Goal: Task Accomplishment & Management: Complete application form

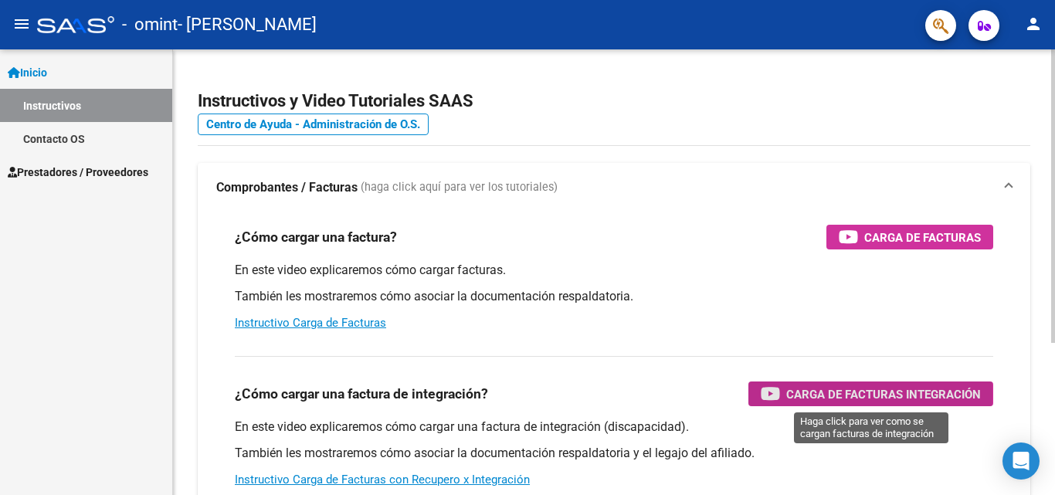
click at [822, 394] on span "Carga de Facturas Integración" at bounding box center [883, 394] width 195 height 19
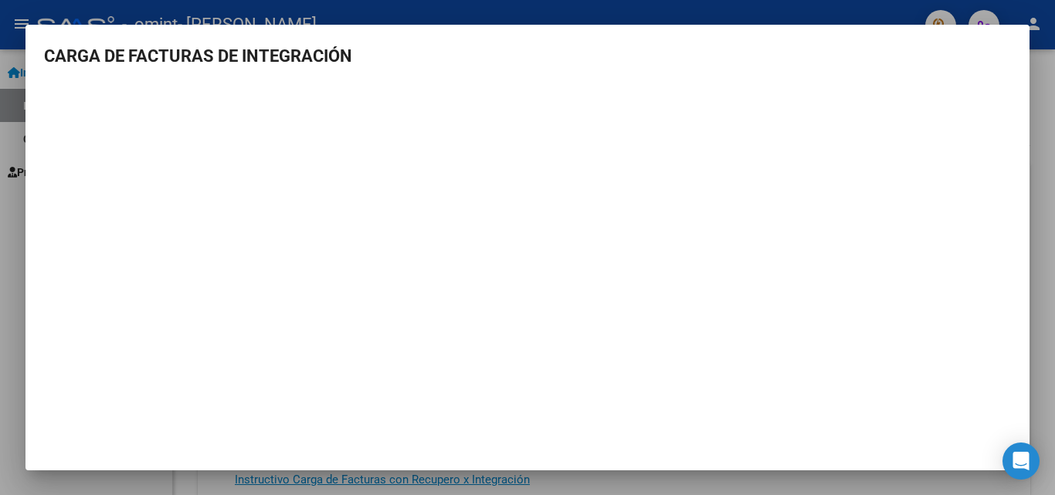
click at [812, 11] on div at bounding box center [527, 247] width 1055 height 495
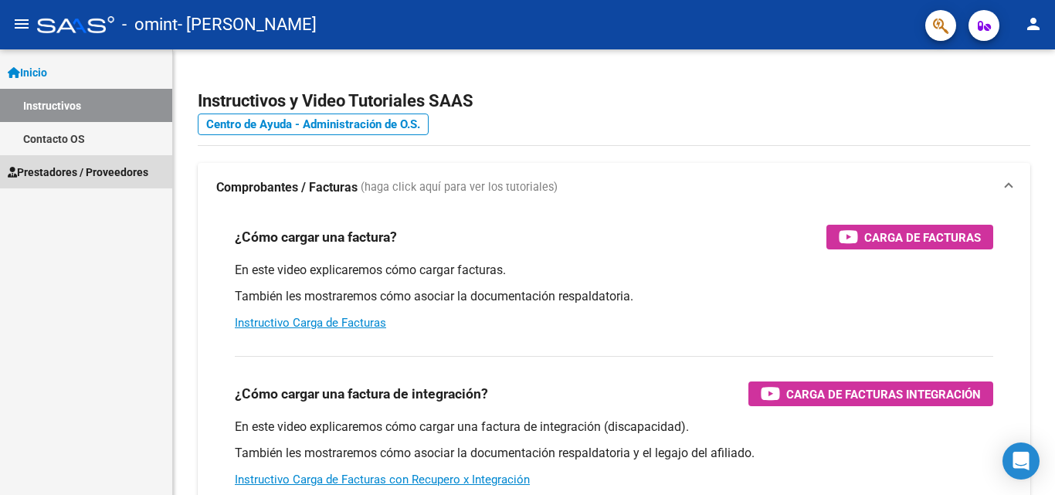
click at [121, 169] on span "Prestadores / Proveedores" at bounding box center [78, 172] width 141 height 17
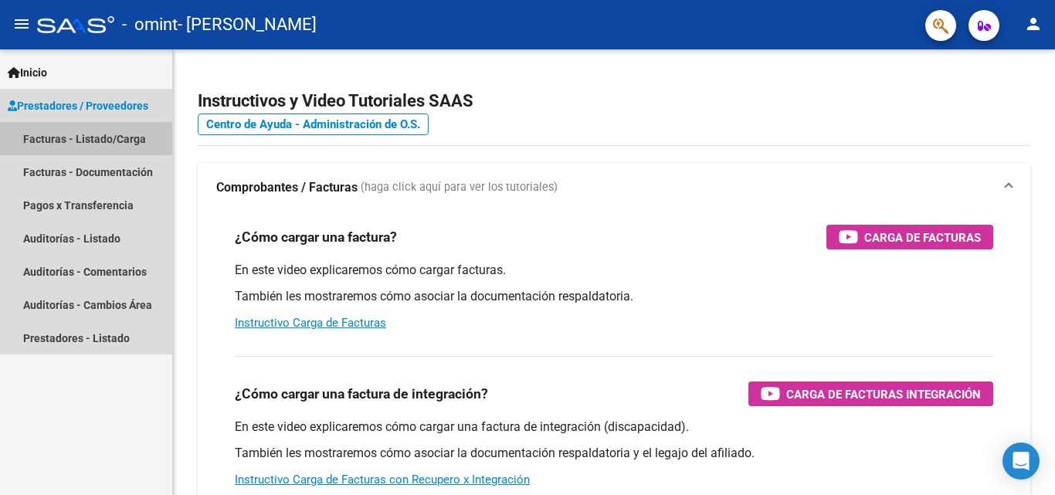
click at [103, 134] on link "Facturas - Listado/Carga" at bounding box center [86, 138] width 172 height 33
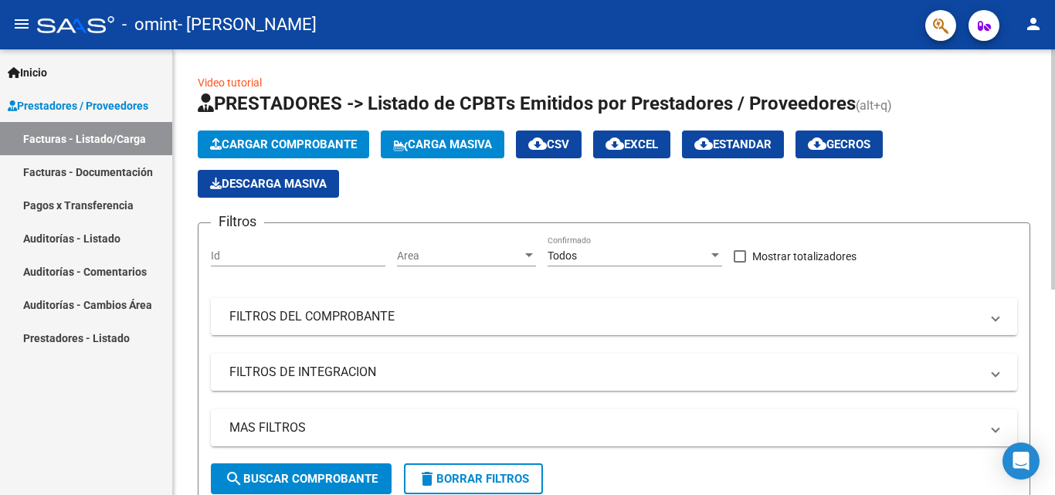
click at [289, 269] on div "Id" at bounding box center [298, 258] width 175 height 44
click at [288, 258] on input "Id" at bounding box center [298, 255] width 175 height 13
click at [325, 141] on span "Cargar Comprobante" at bounding box center [283, 144] width 147 height 14
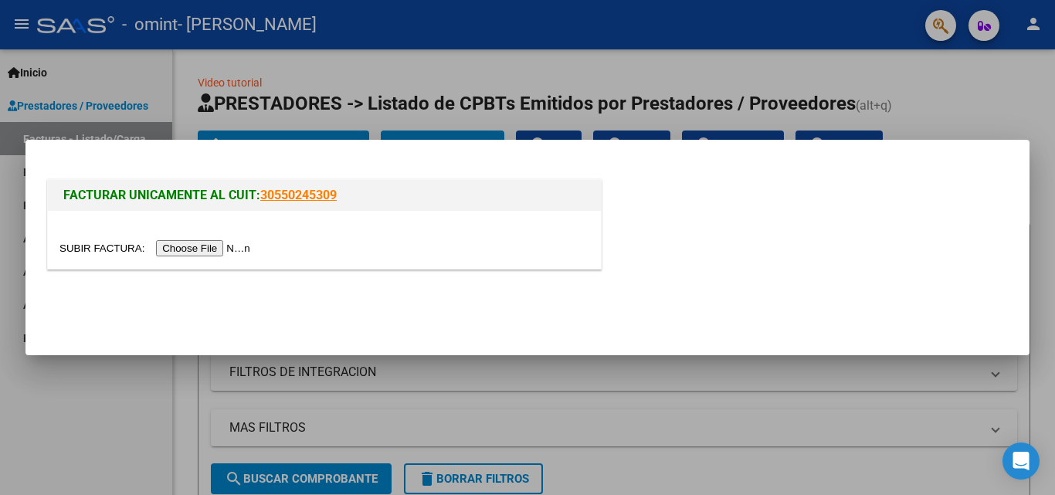
click at [231, 246] on input "file" at bounding box center [156, 248] width 195 height 16
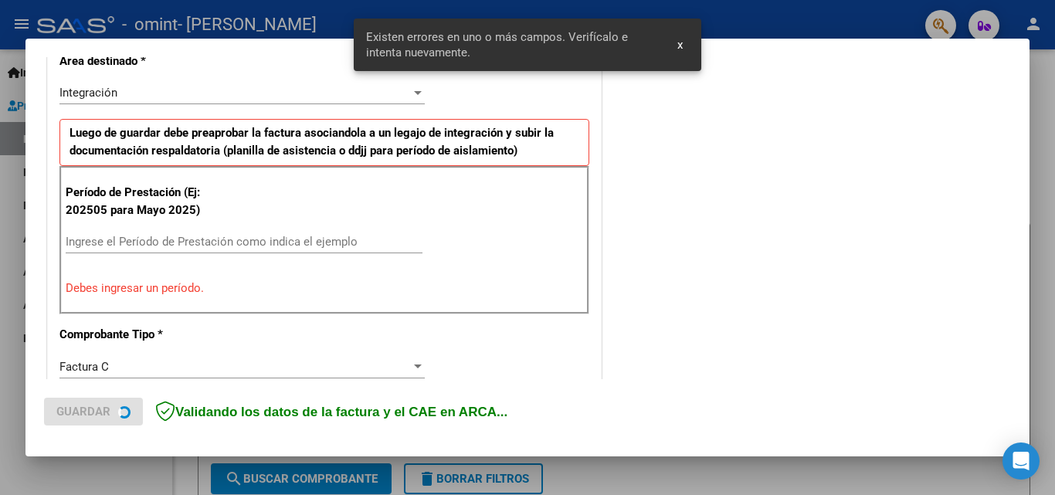
scroll to position [377, 0]
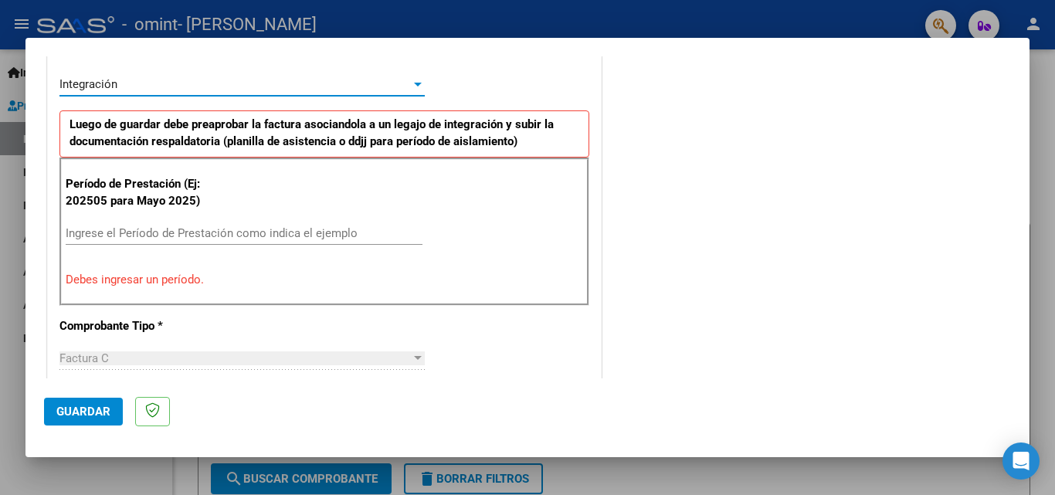
click at [414, 86] on div at bounding box center [418, 85] width 8 height 4
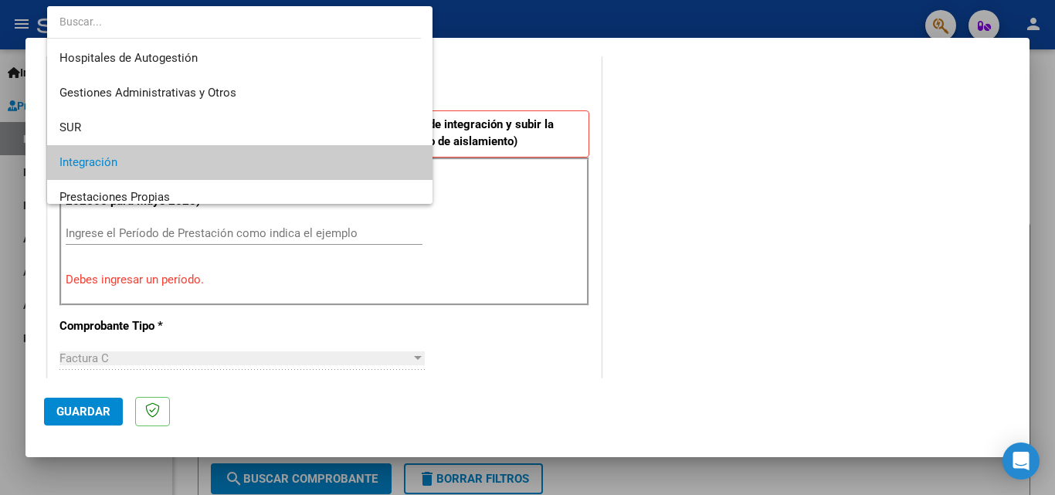
scroll to position [79, 0]
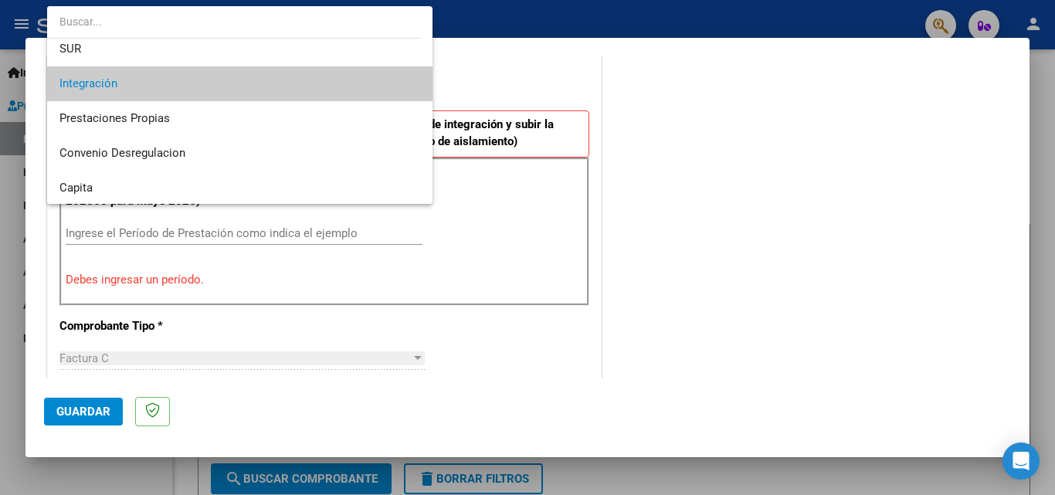
click at [682, 123] on div at bounding box center [527, 247] width 1055 height 495
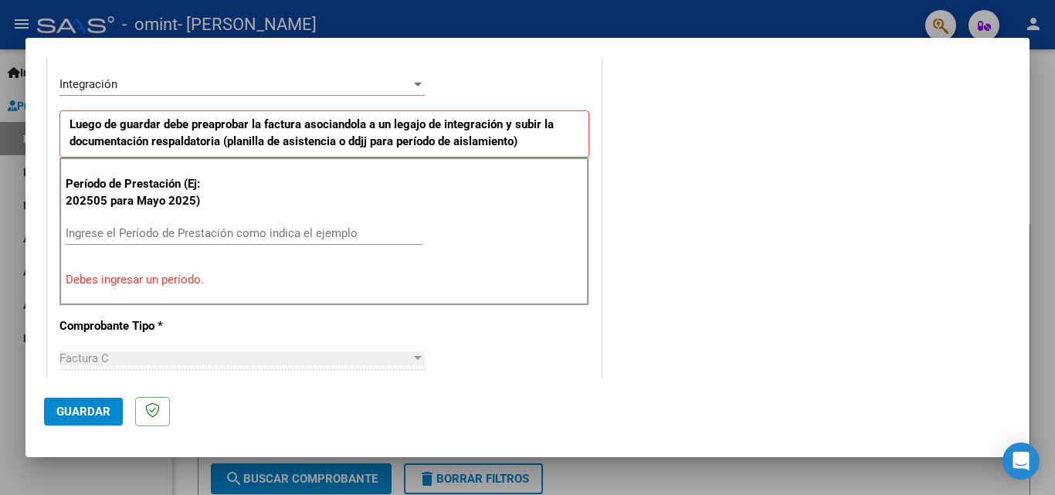
scroll to position [0, 0]
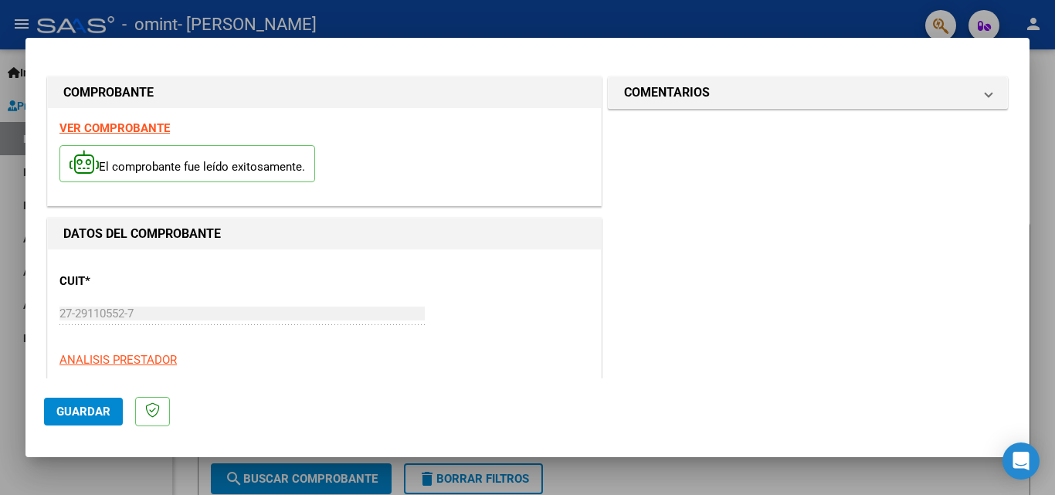
click at [215, 177] on p "El comprobante fue leído exitosamente." at bounding box center [187, 164] width 256 height 38
click at [141, 131] on strong "VER COMPROBANTE" at bounding box center [114, 128] width 110 height 14
drag, startPoint x: 1029, startPoint y: 102, endPoint x: 1039, endPoint y: 178, distance: 77.1
click at [1039, 178] on div at bounding box center [527, 247] width 1055 height 495
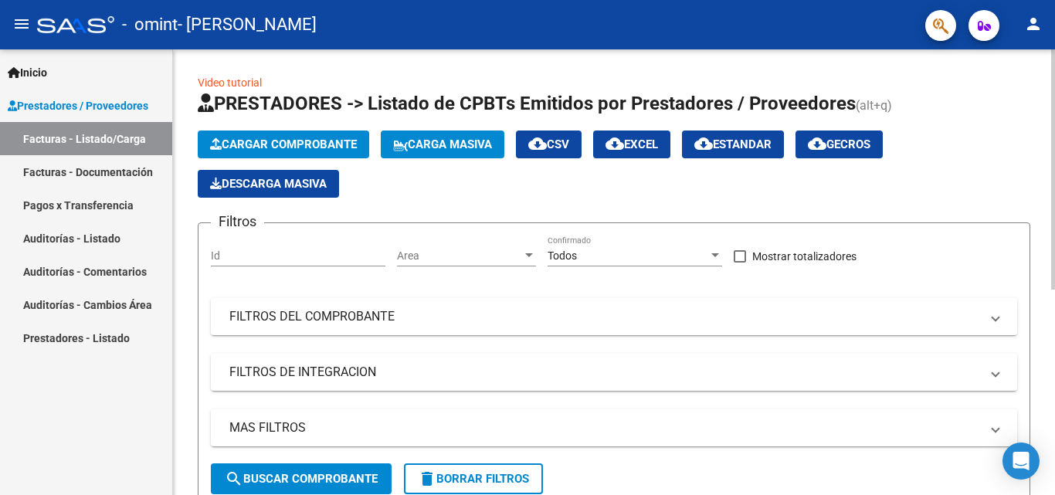
click at [1045, 147] on div "Video tutorial PRESTADORES -> Listado de CPBTs Emitidos por Prestadores / Prove…" at bounding box center [616, 455] width 886 height 813
click at [317, 470] on button "search Buscar Comprobante" at bounding box center [301, 478] width 181 height 31
click at [326, 134] on button "Cargar Comprobante" at bounding box center [283, 145] width 171 height 28
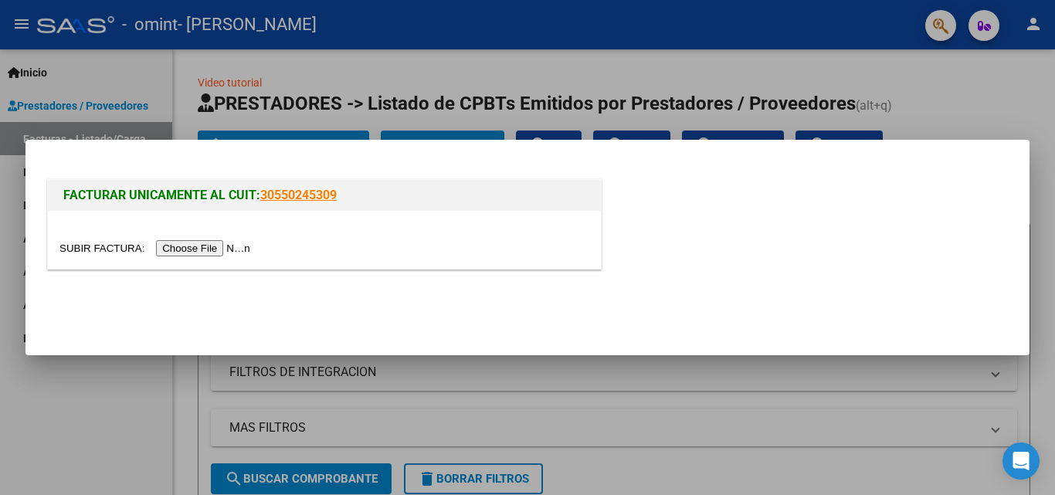
click at [984, 106] on div at bounding box center [527, 247] width 1055 height 495
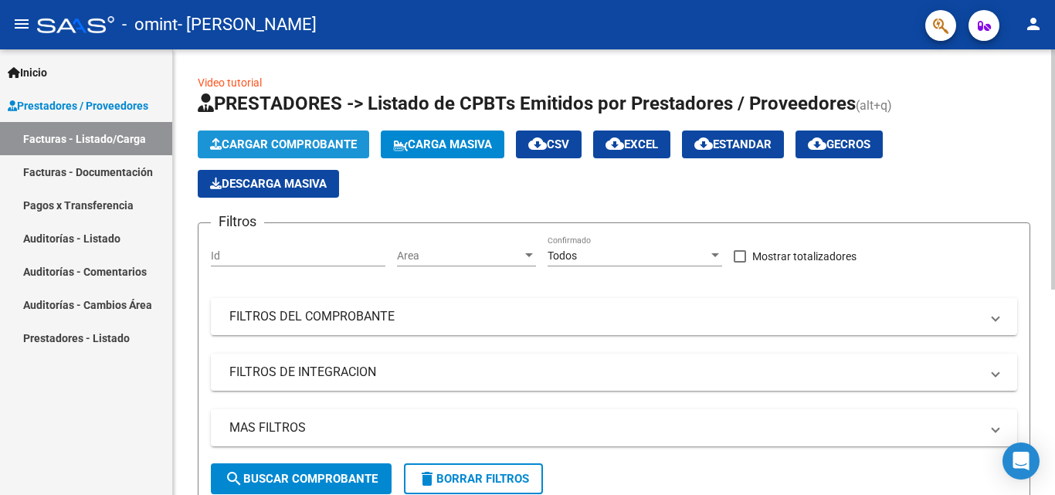
click at [343, 137] on span "Cargar Comprobante" at bounding box center [283, 144] width 147 height 14
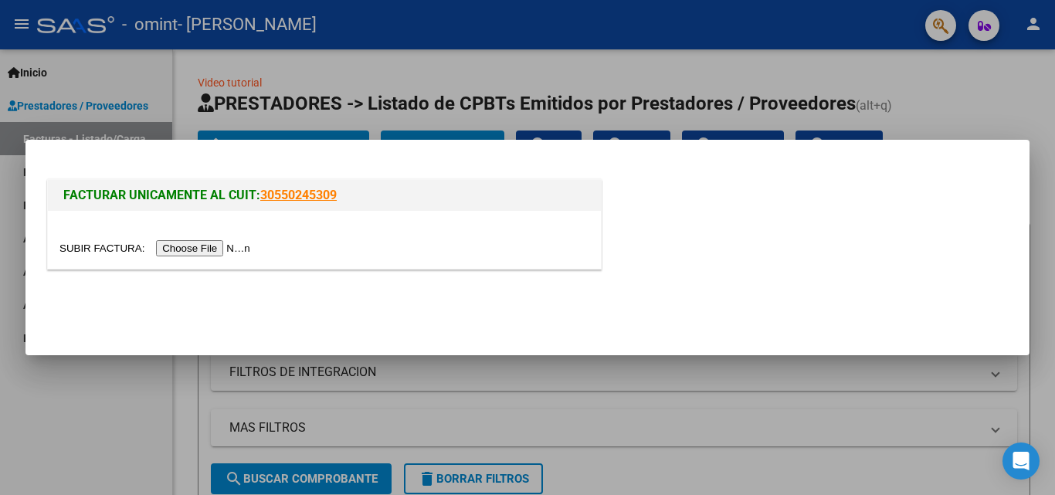
click at [234, 246] on input "file" at bounding box center [156, 248] width 195 height 16
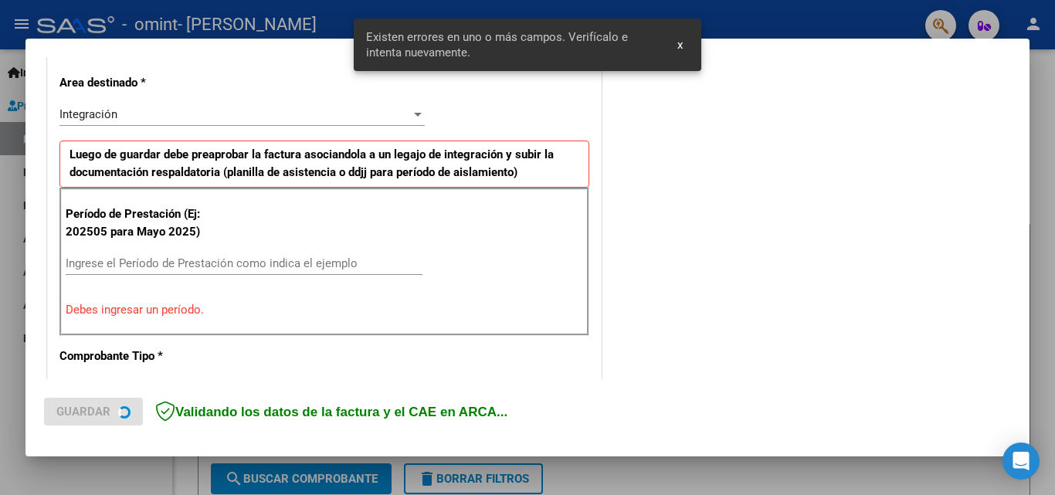
scroll to position [348, 0]
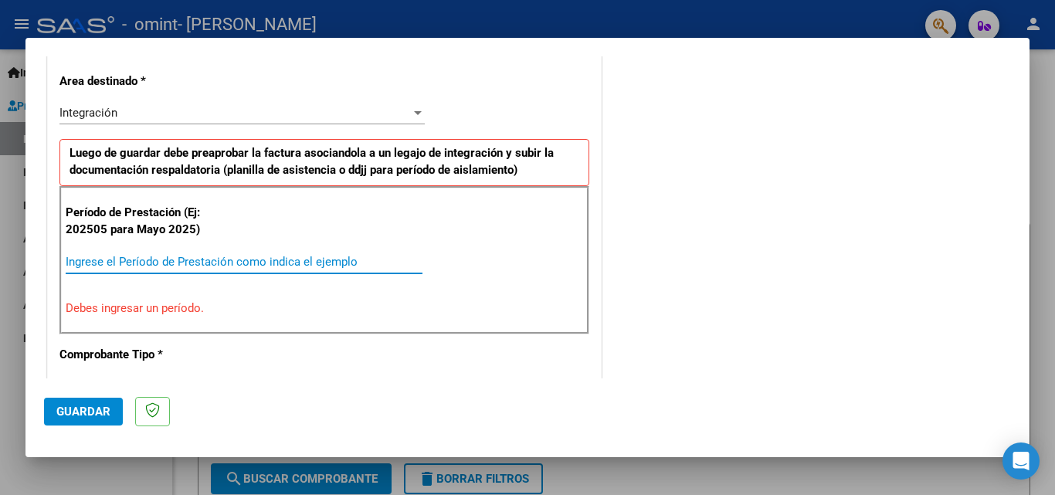
click at [303, 267] on input "Ingrese el Período de Prestación como indica el ejemplo" at bounding box center [244, 262] width 357 height 14
click at [411, 110] on div at bounding box center [418, 113] width 14 height 12
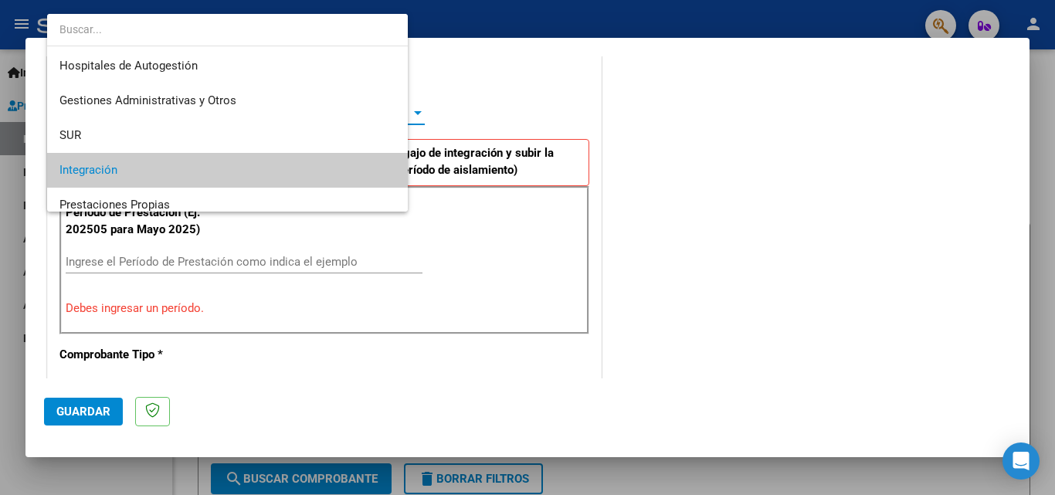
scroll to position [58, 0]
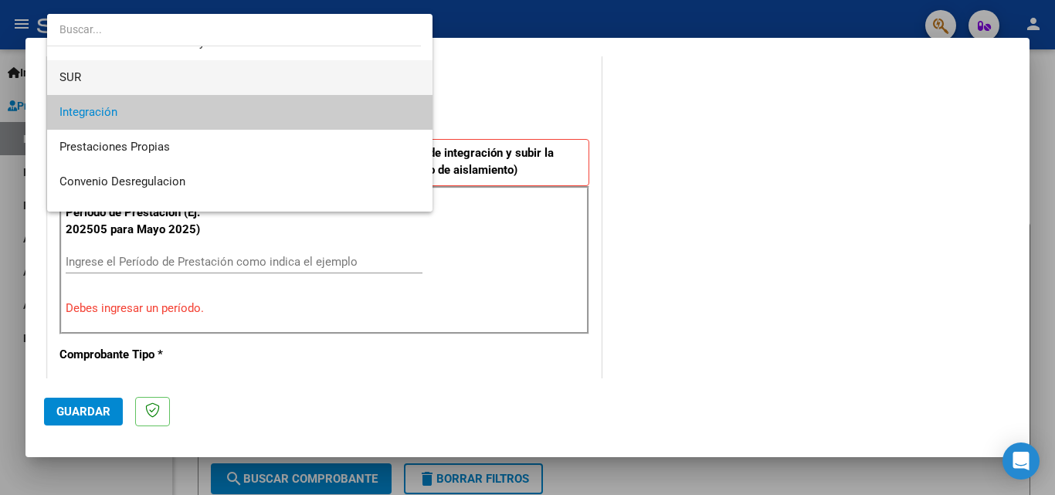
click at [110, 74] on span "SUR" at bounding box center [239, 77] width 361 height 35
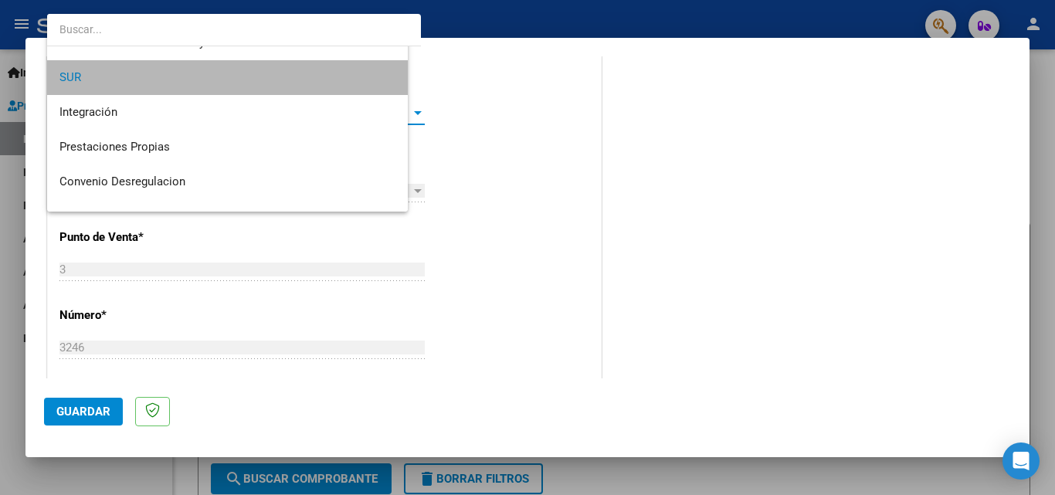
scroll to position [70, 0]
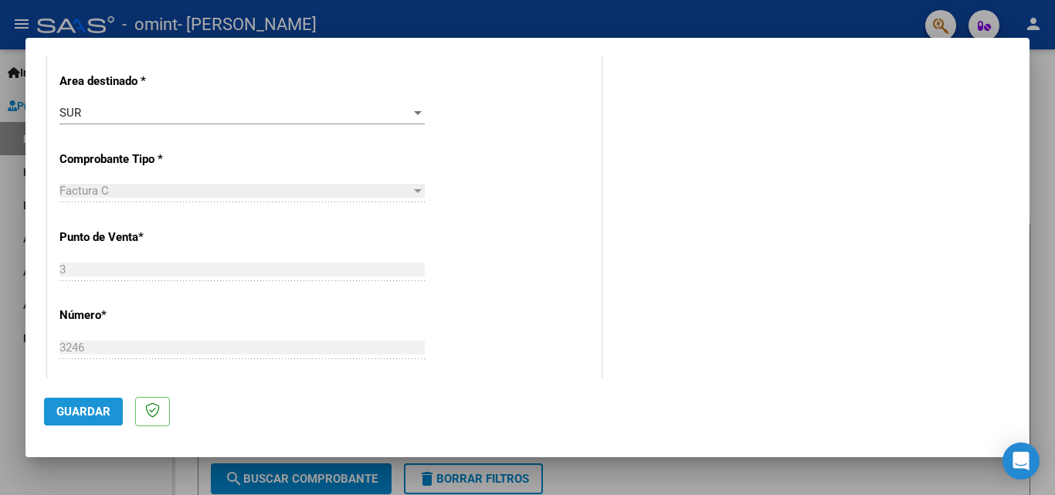
click at [81, 405] on span "Guardar" at bounding box center [83, 412] width 54 height 14
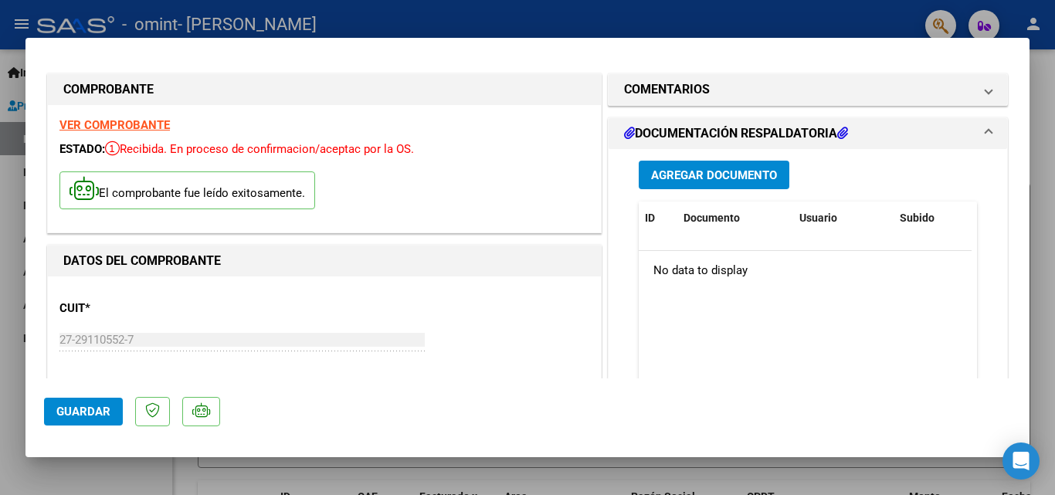
scroll to position [0, 0]
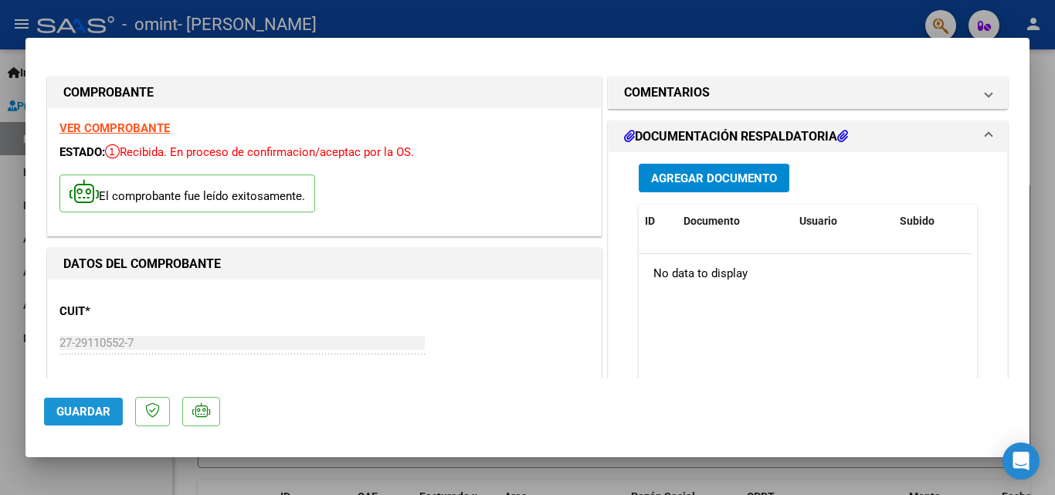
click at [96, 418] on span "Guardar" at bounding box center [83, 412] width 54 height 14
drag, startPoint x: 1016, startPoint y: 100, endPoint x: 1016, endPoint y: 116, distance: 15.4
click at [1016, 116] on mat-dialog-content "COMPROBANTE VER COMPROBANTE ESTADO: Recibida. En proceso de confirmacion/acepta…" at bounding box center [527, 217] width 1004 height 322
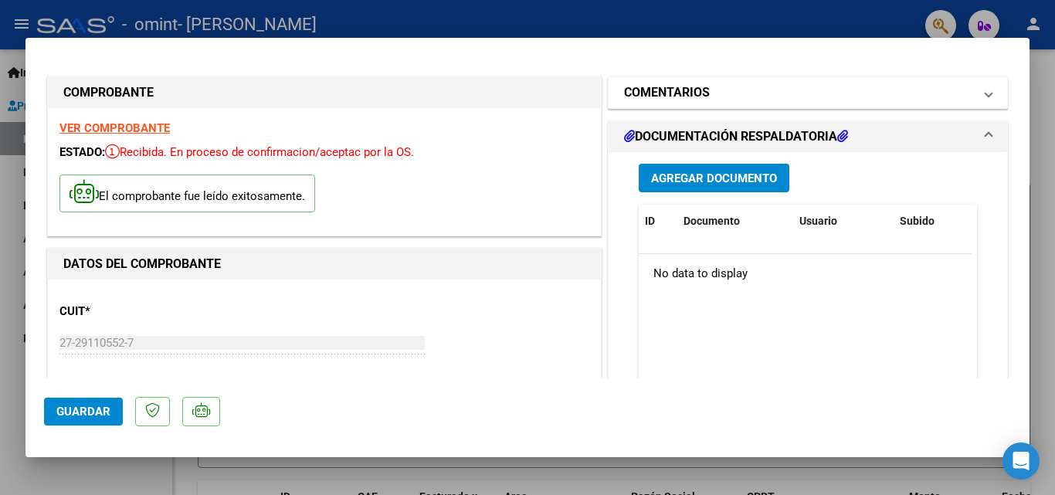
click at [985, 95] on span at bounding box center [988, 92] width 6 height 19
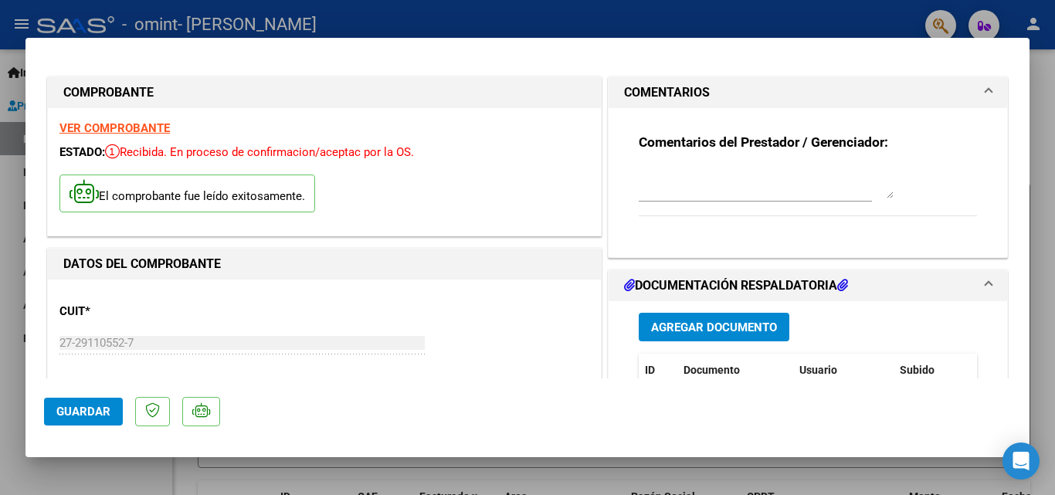
click at [985, 95] on span at bounding box center [988, 92] width 6 height 19
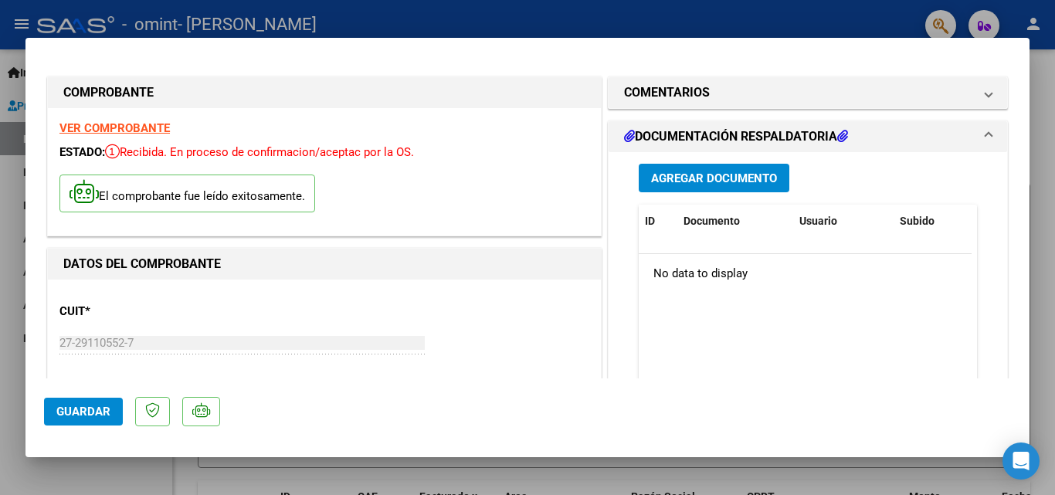
drag, startPoint x: 1033, startPoint y: 116, endPoint x: 1019, endPoint y: 201, distance: 86.1
click at [1019, 201] on div "COMPROBANTE VER COMPROBANTE ESTADO: Recibida. En proceso de confirmacion/acepta…" at bounding box center [527, 247] width 1055 height 495
click at [738, 181] on span "Agregar Documento" at bounding box center [714, 178] width 126 height 14
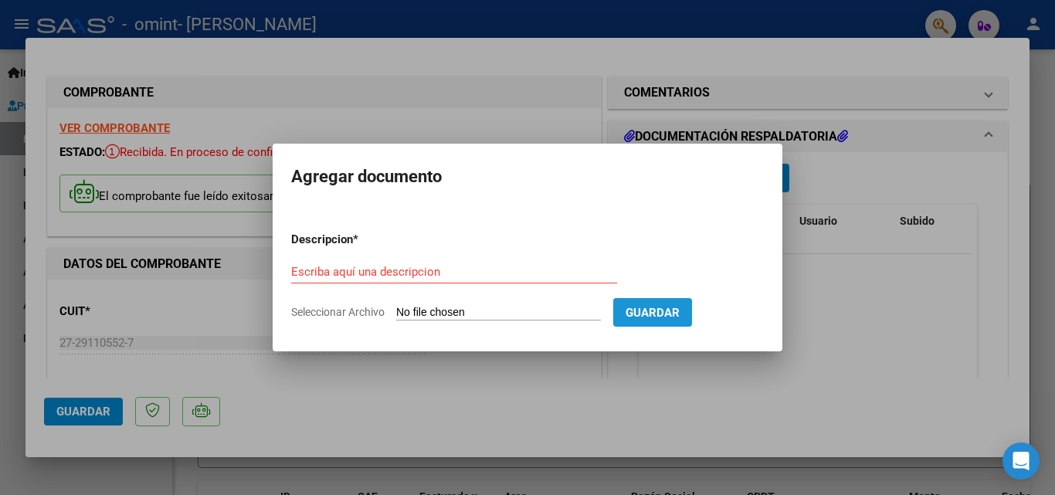
click at [680, 317] on span "Guardar" at bounding box center [653, 313] width 54 height 14
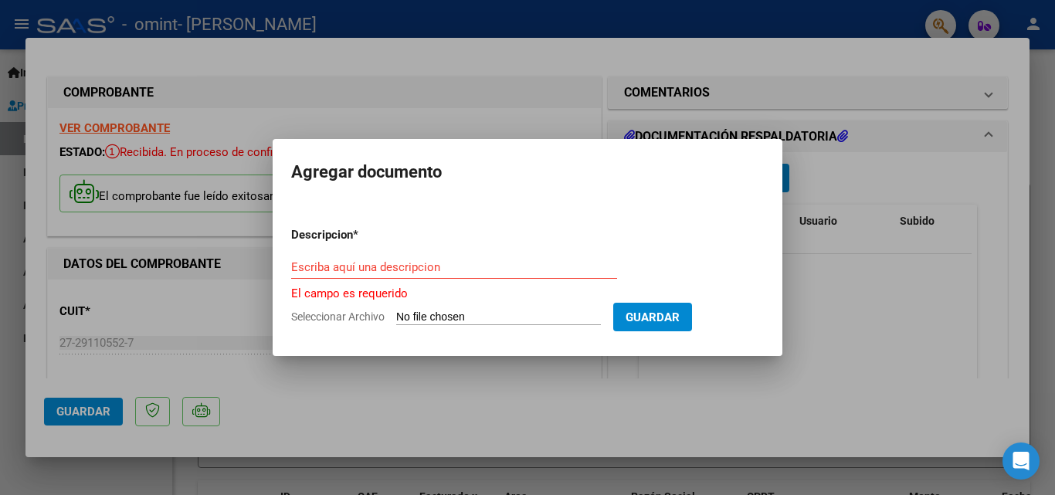
click at [497, 201] on mat-dialog-container "Agregar documento Descripcion * Escriba aquí una descripcion El campo es requer…" at bounding box center [528, 247] width 510 height 217
click at [445, 317] on input "Seleccionar Archivo" at bounding box center [498, 317] width 205 height 15
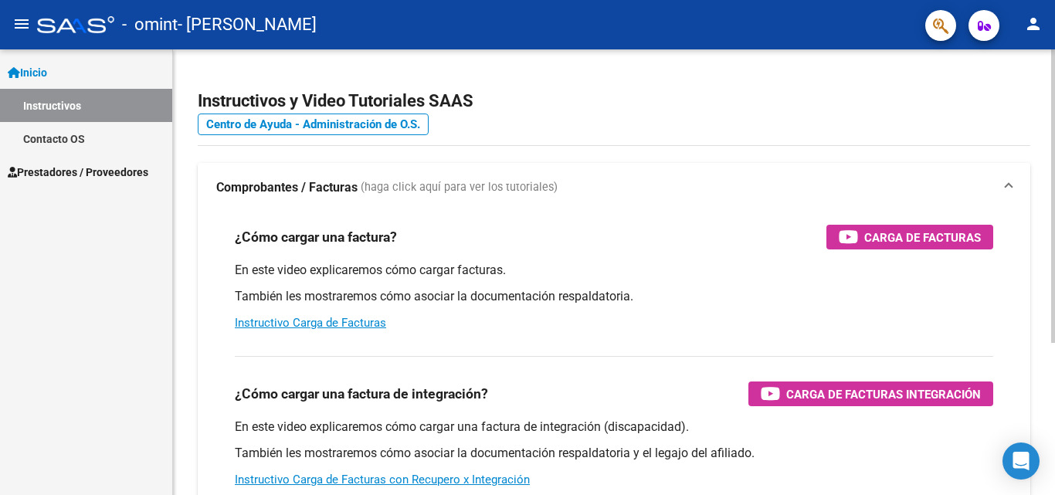
scroll to position [232, 0]
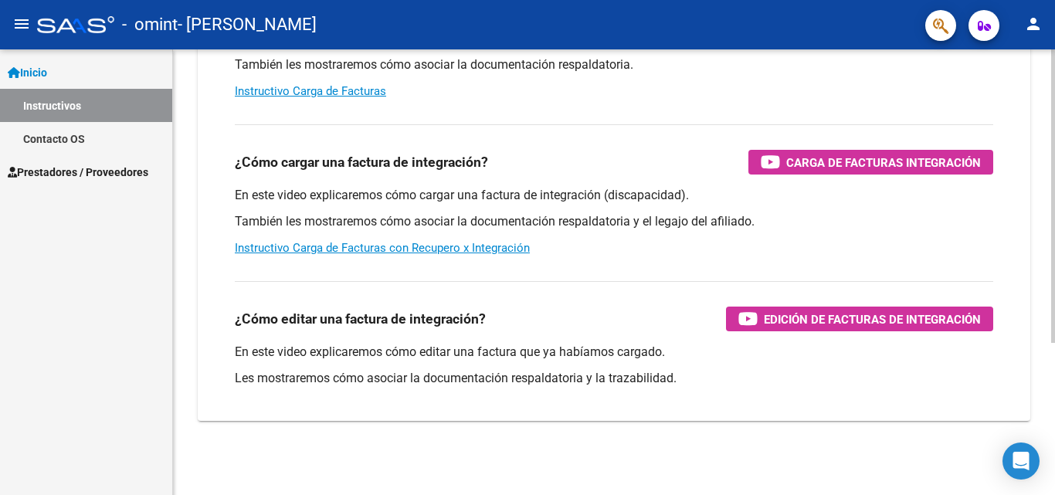
click at [1054, 372] on div at bounding box center [1053, 272] width 4 height 446
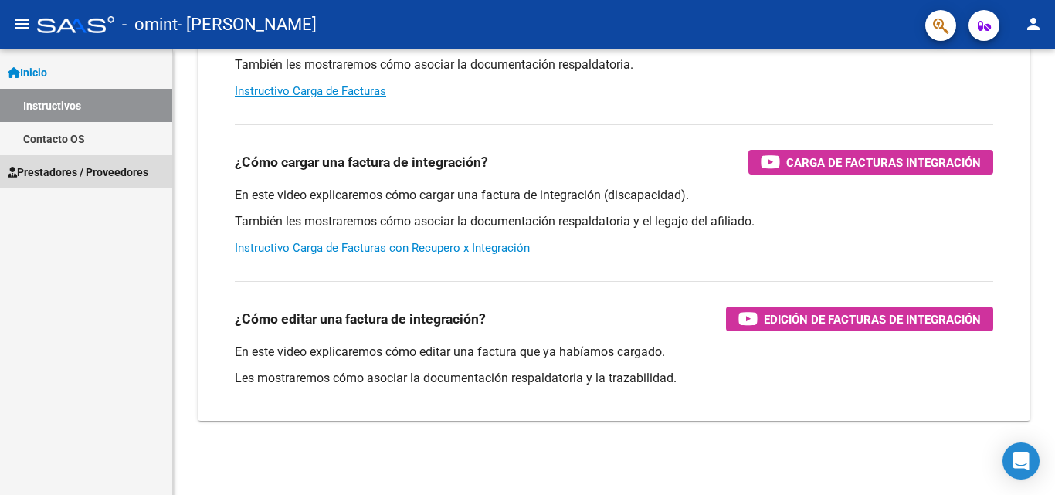
click at [81, 175] on span "Prestadores / Proveedores" at bounding box center [78, 172] width 141 height 17
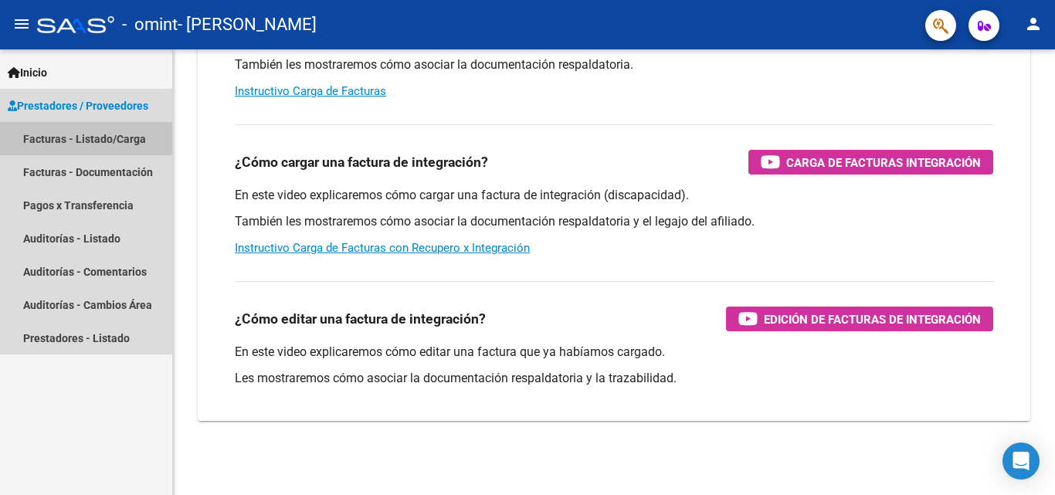
click at [86, 137] on link "Facturas - Listado/Carga" at bounding box center [86, 138] width 172 height 33
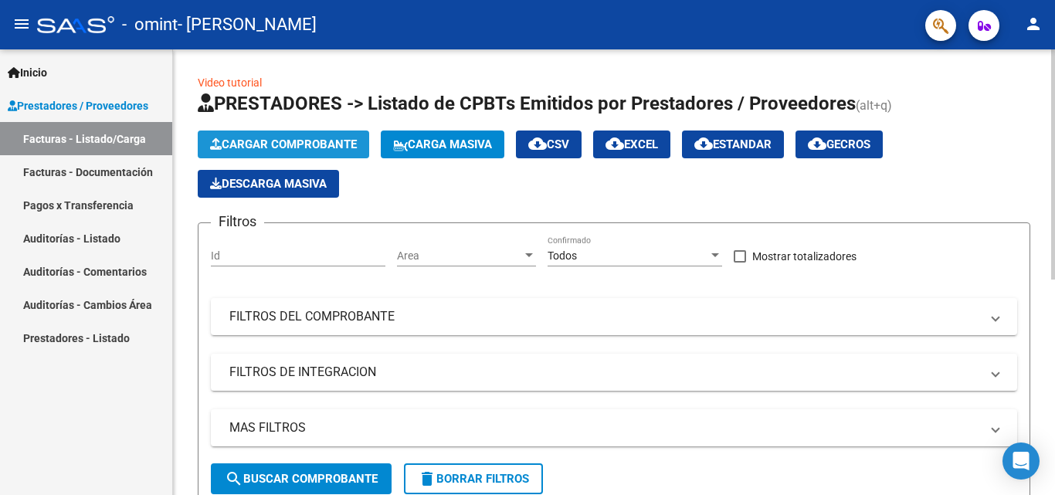
click at [289, 145] on span "Cargar Comprobante" at bounding box center [283, 144] width 147 height 14
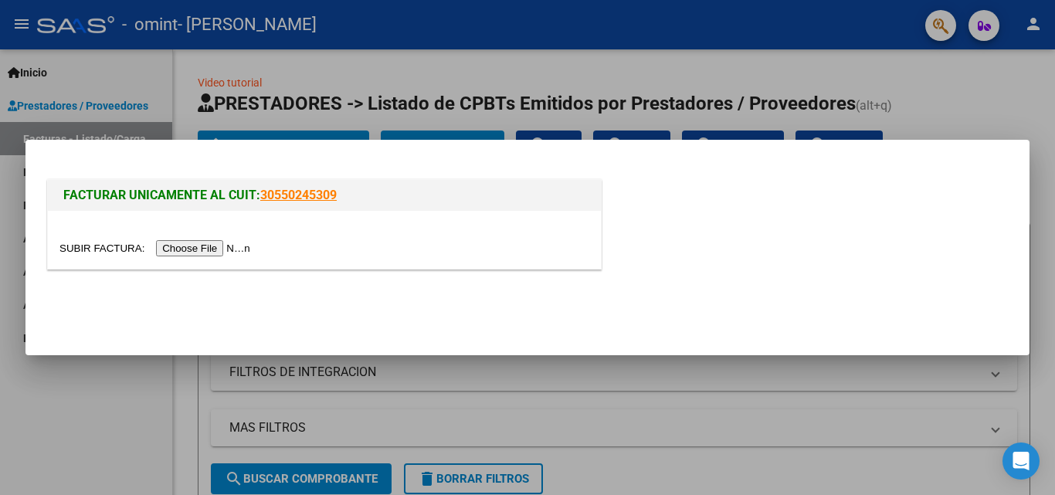
click at [249, 245] on input "file" at bounding box center [156, 248] width 195 height 16
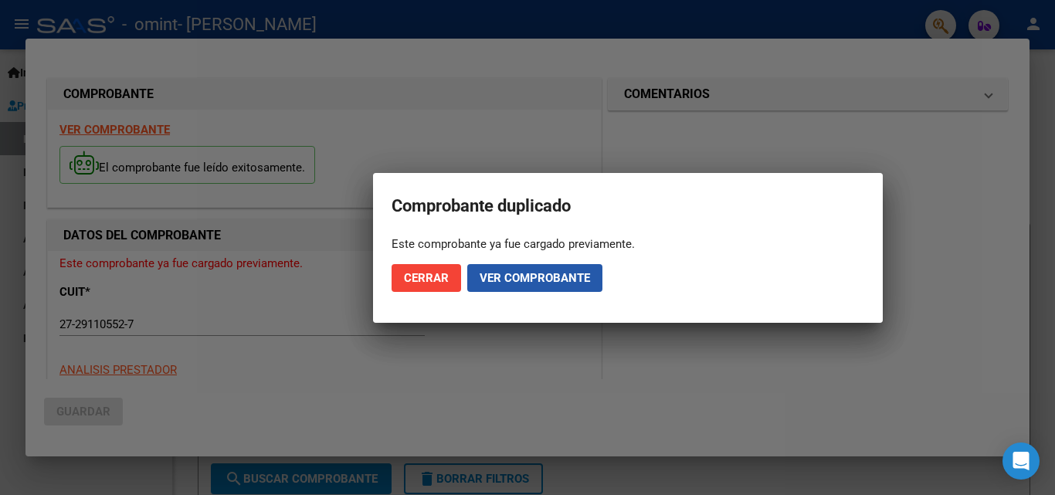
click at [531, 286] on button "Ver comprobante" at bounding box center [534, 278] width 135 height 28
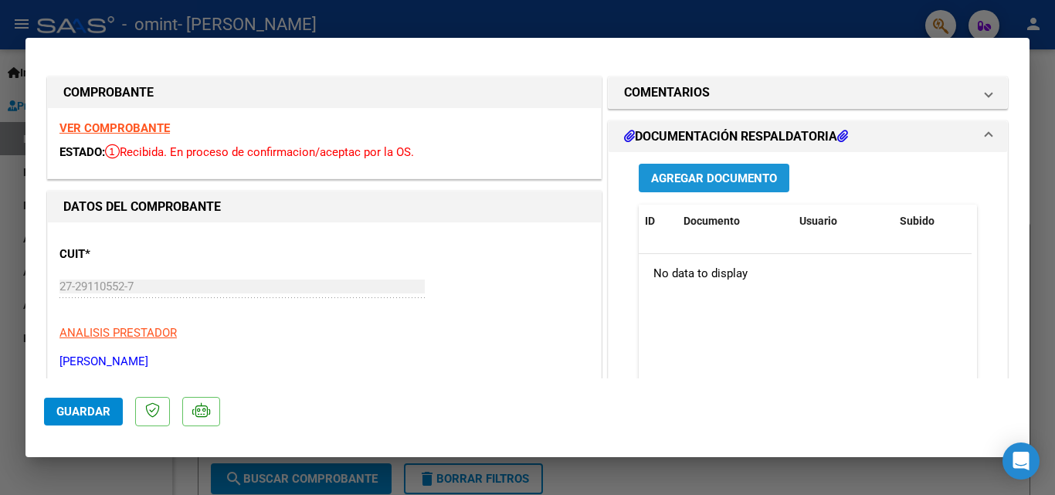
click at [748, 185] on span "Agregar Documento" at bounding box center [714, 178] width 126 height 14
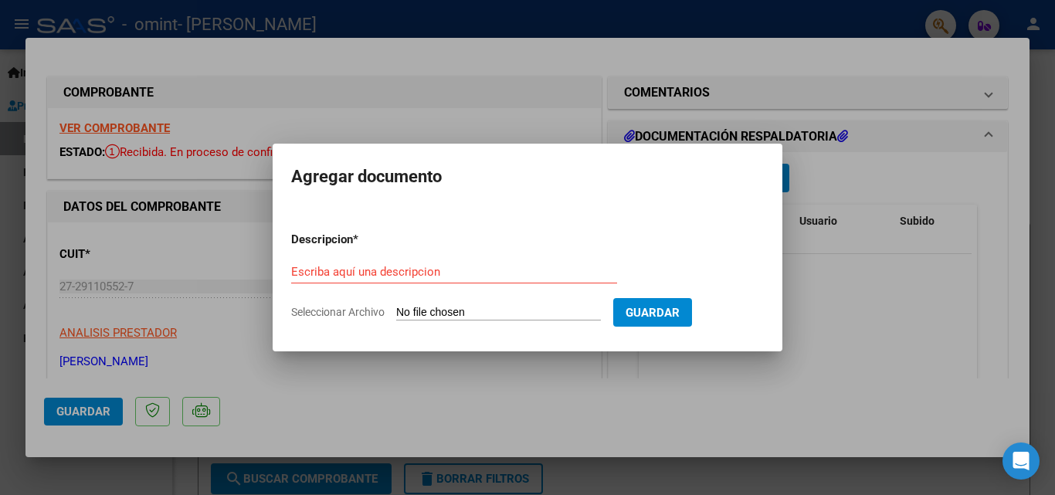
click at [887, 337] on div at bounding box center [527, 247] width 1055 height 495
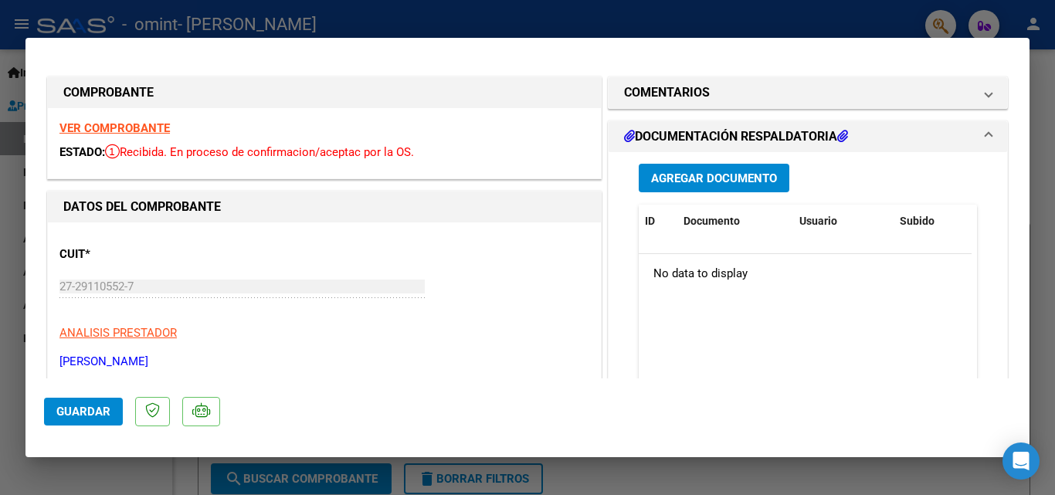
click at [1032, 186] on div at bounding box center [527, 247] width 1055 height 495
type input "$ 0,00"
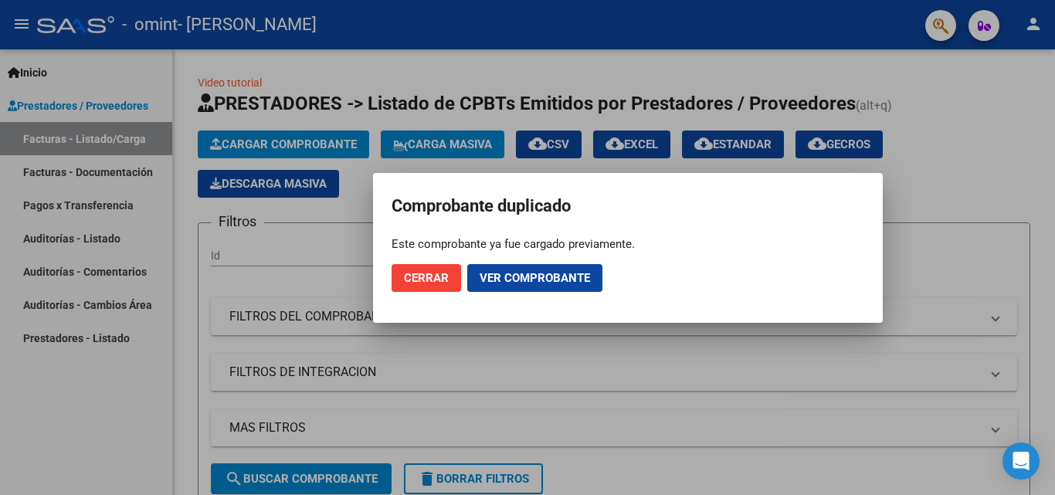
click at [994, 171] on div at bounding box center [527, 247] width 1055 height 495
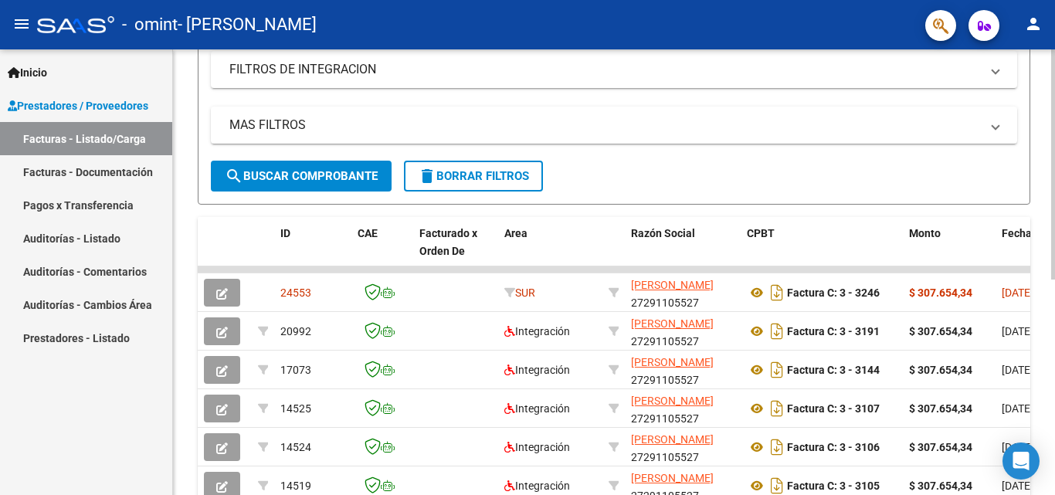
scroll to position [300, 0]
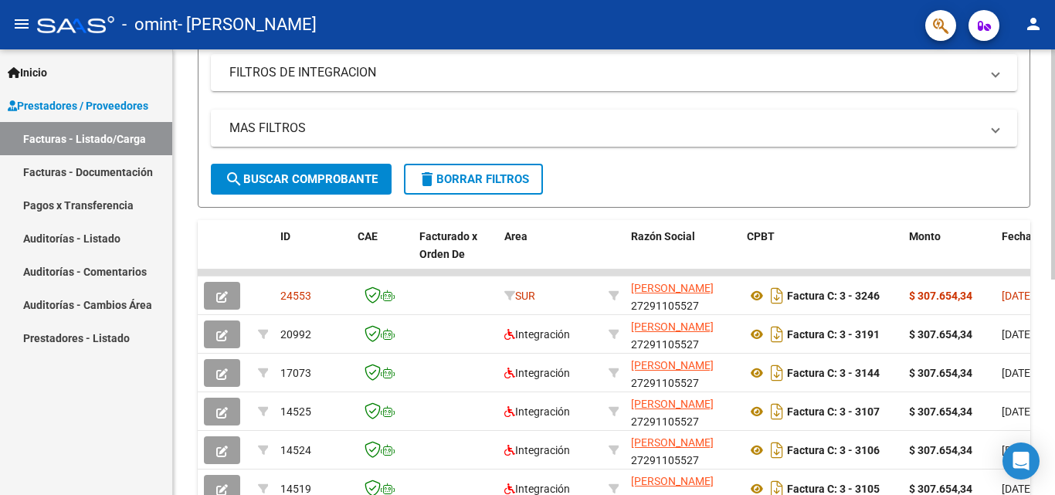
click at [1046, 358] on div "Video tutorial PRESTADORES -> Listado de CPBTs Emitidos por Prestadores / Prove…" at bounding box center [616, 176] width 886 height 852
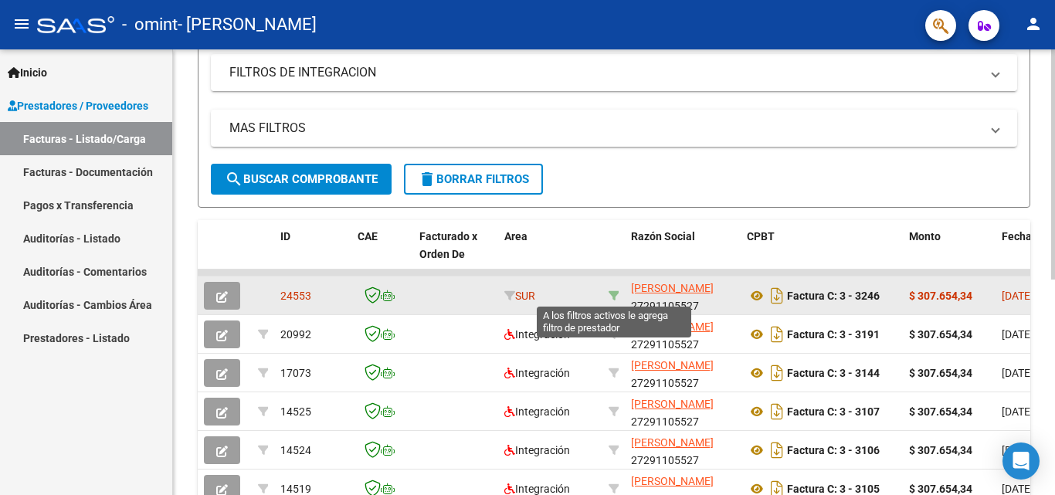
click at [610, 293] on icon at bounding box center [614, 295] width 11 height 11
type input "27291105527"
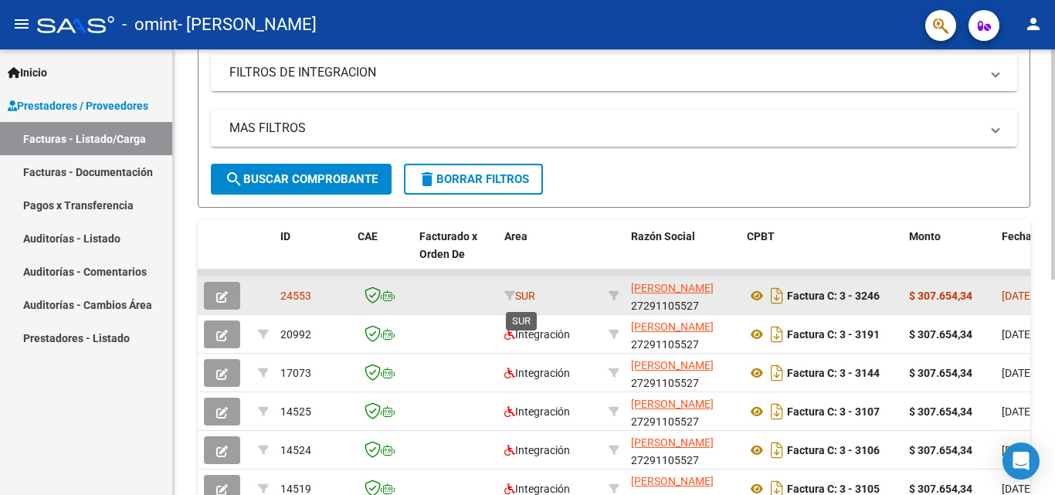
click at [531, 298] on span "SUR" at bounding box center [519, 296] width 31 height 12
click at [945, 292] on strong "$ 307.654,34" at bounding box center [940, 296] width 63 height 12
click at [223, 301] on icon "button" at bounding box center [222, 297] width 12 height 12
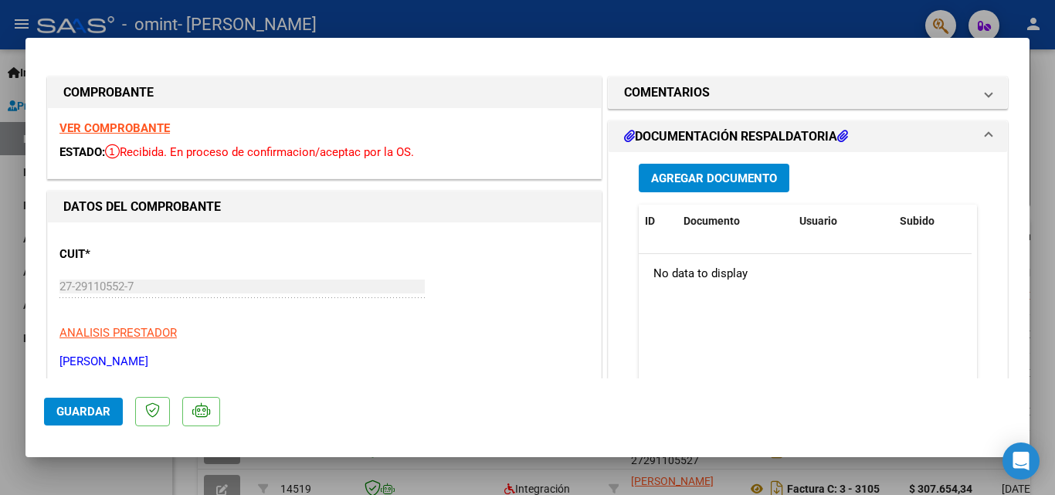
click at [776, 31] on div at bounding box center [527, 247] width 1055 height 495
type input "$ 0,00"
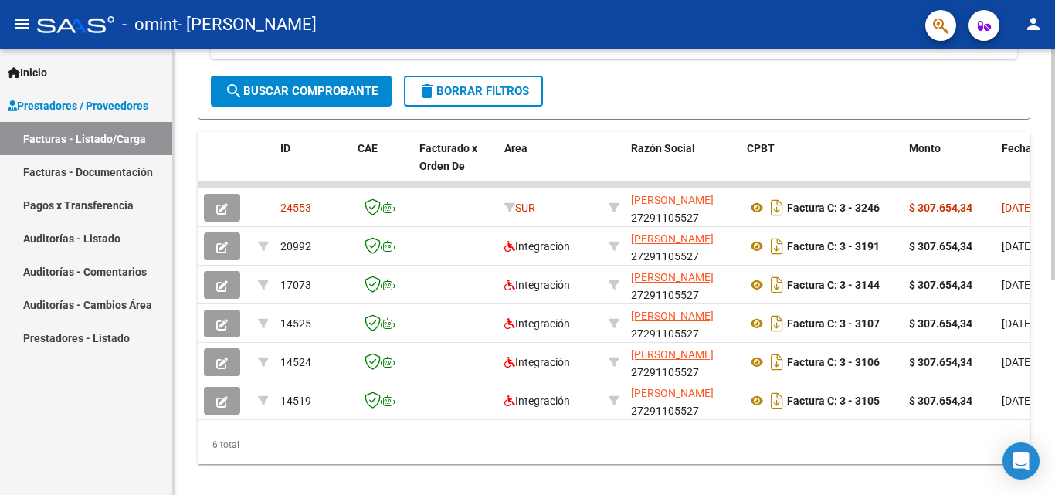
scroll to position [419, 0]
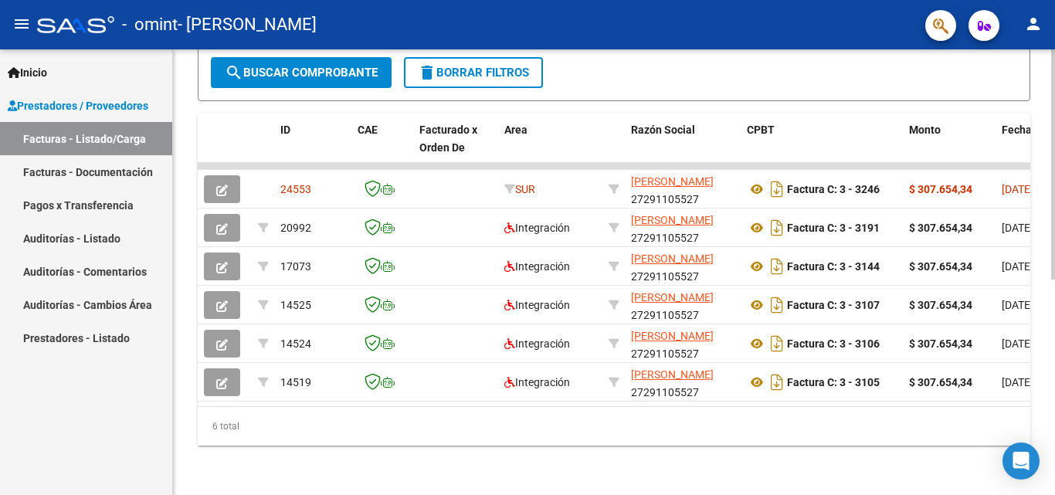
click at [1054, 354] on div at bounding box center [1053, 380] width 4 height 230
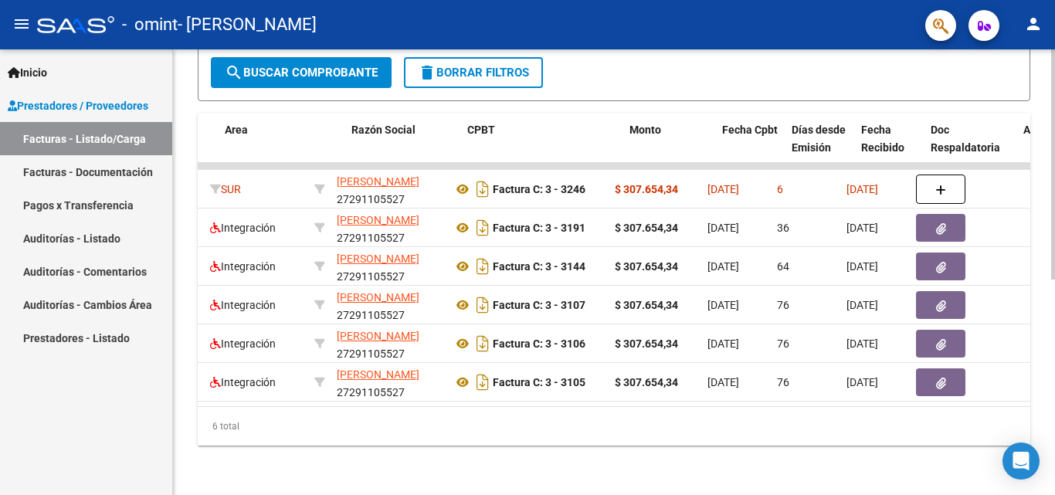
scroll to position [0, 309]
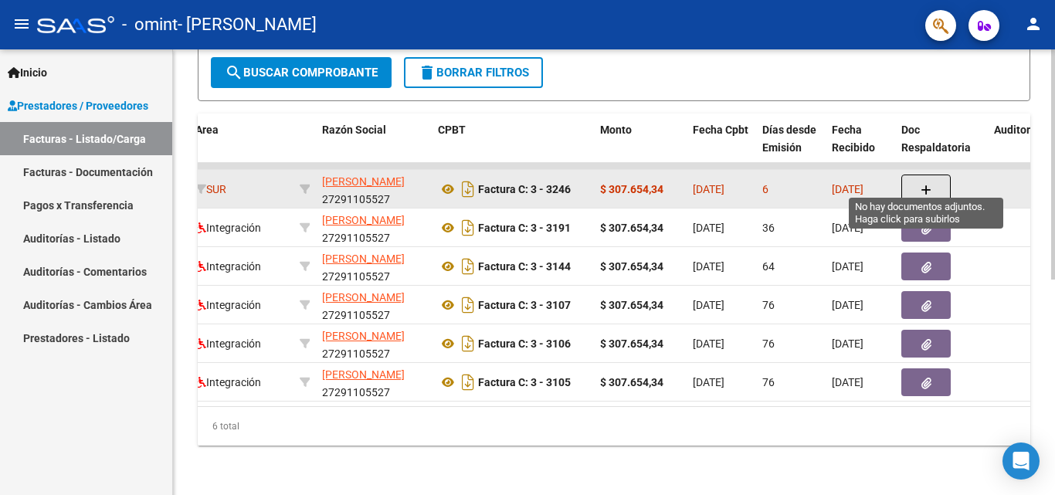
click at [931, 185] on icon "button" at bounding box center [926, 191] width 11 height 12
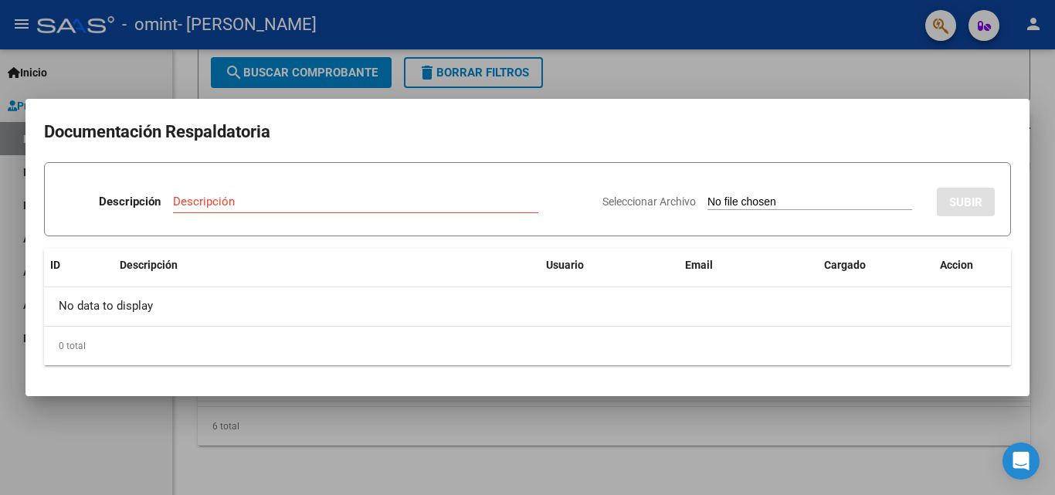
click at [705, 68] on div at bounding box center [527, 247] width 1055 height 495
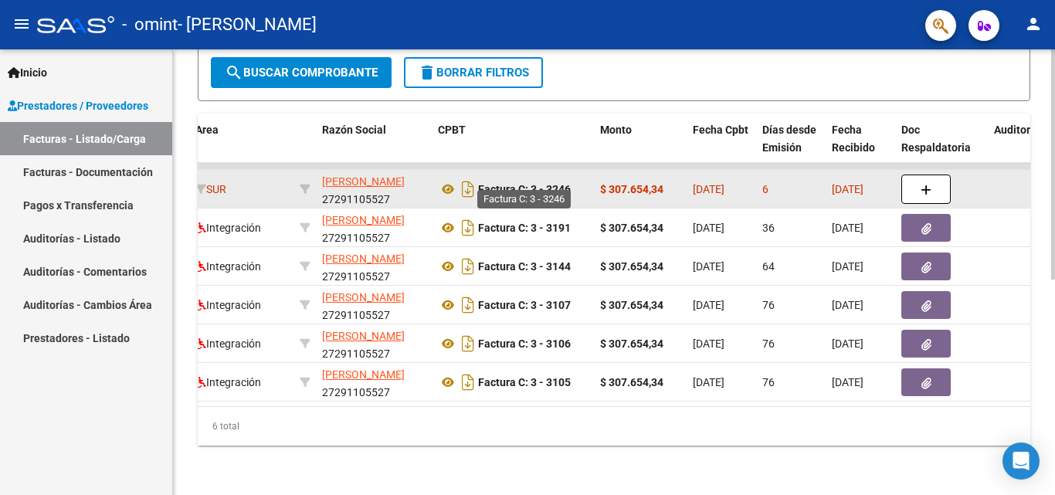
click at [571, 183] on strong "Factura C: 3 - 3246" at bounding box center [524, 189] width 93 height 12
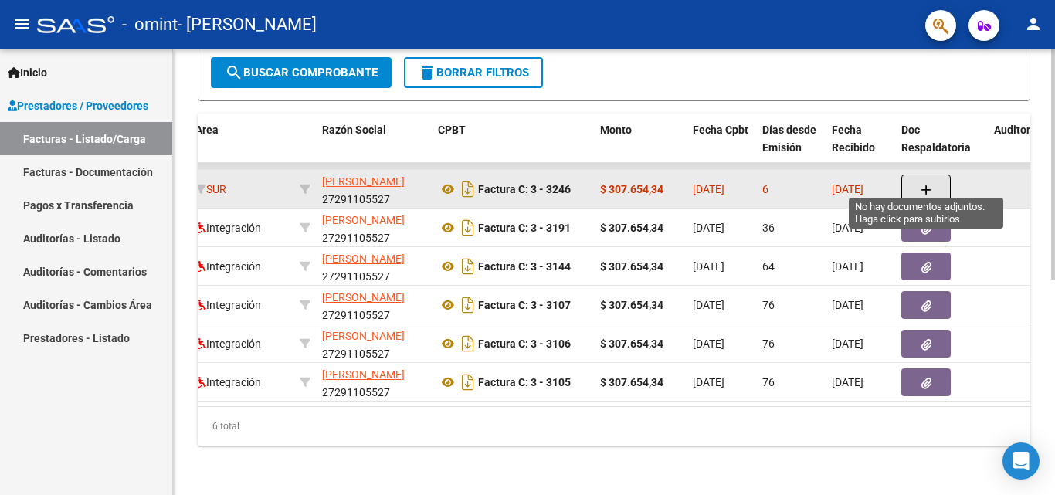
click at [916, 182] on button "button" at bounding box center [925, 189] width 49 height 29
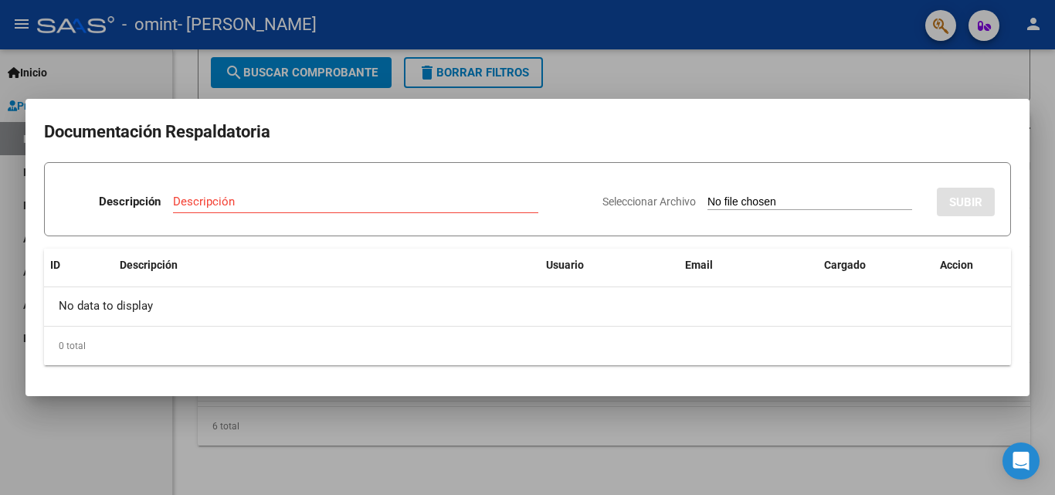
click at [727, 72] on div at bounding box center [527, 247] width 1055 height 495
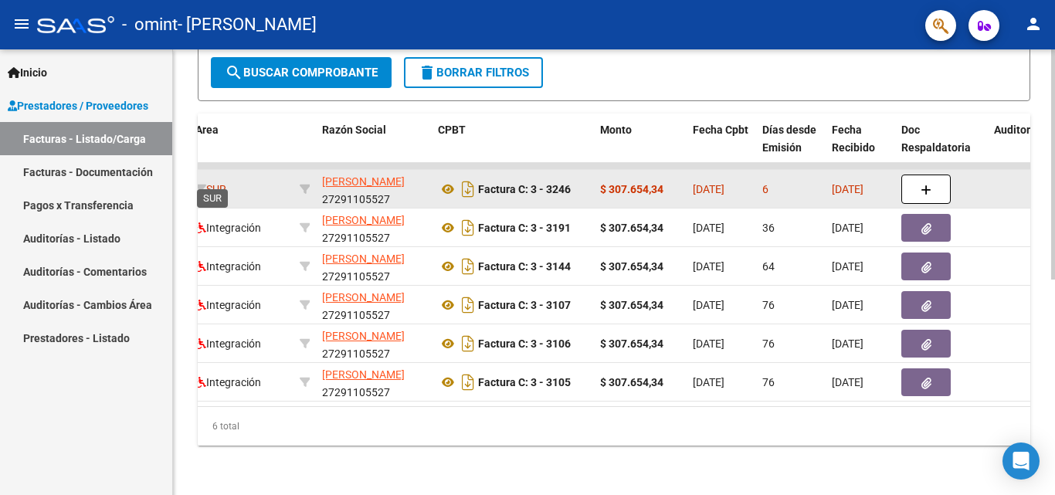
click at [226, 183] on span "SUR" at bounding box center [210, 189] width 31 height 12
click at [266, 181] on div "SUR" at bounding box center [241, 190] width 92 height 18
click at [990, 181] on datatable-body-cell at bounding box center [1024, 189] width 73 height 38
click at [274, 181] on div "SUR" at bounding box center [241, 190] width 92 height 18
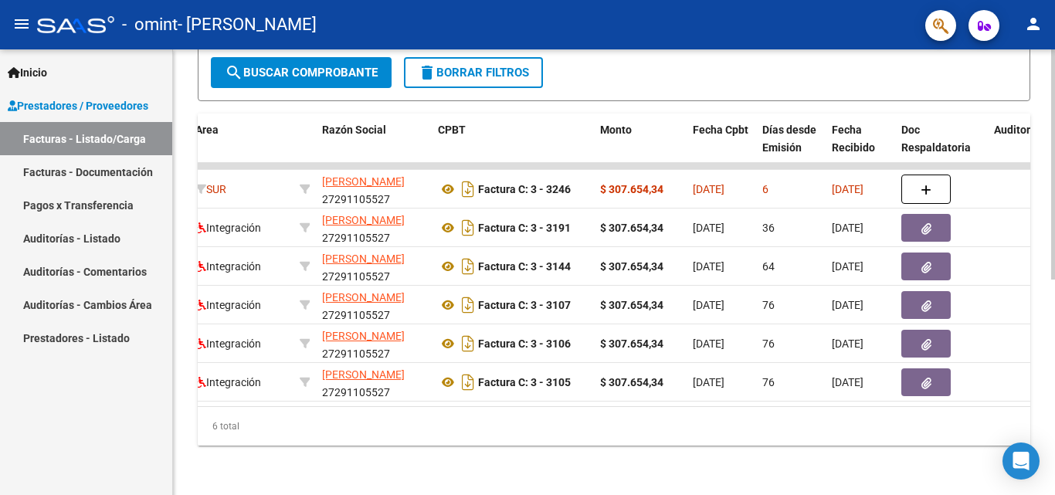
click at [229, 393] on datatable-body "24553 SUR FRANCO NOELIA 27291105527 Factura C: 3 - 3246 $ 307.654,34 01/10/2025…" at bounding box center [614, 284] width 833 height 243
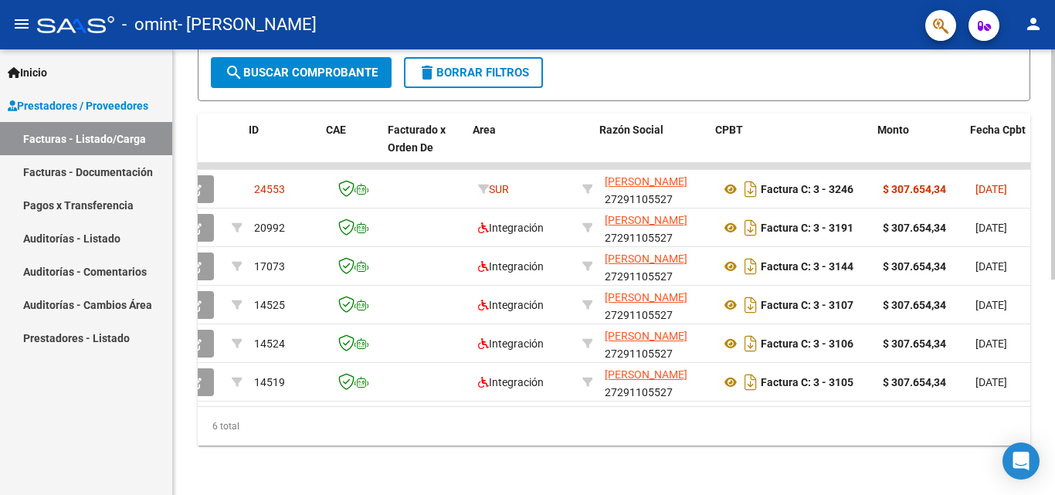
scroll to position [0, 0]
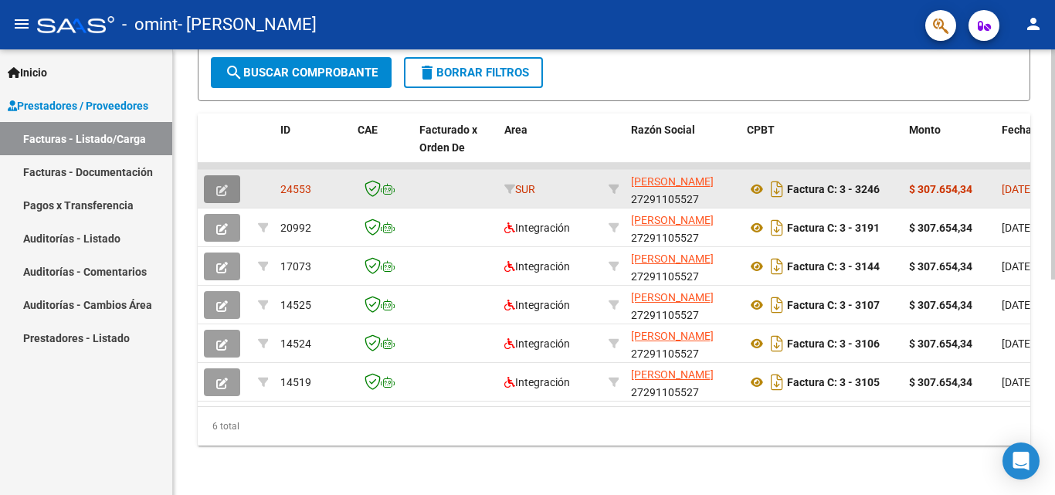
click at [216, 185] on icon "button" at bounding box center [222, 191] width 12 height 12
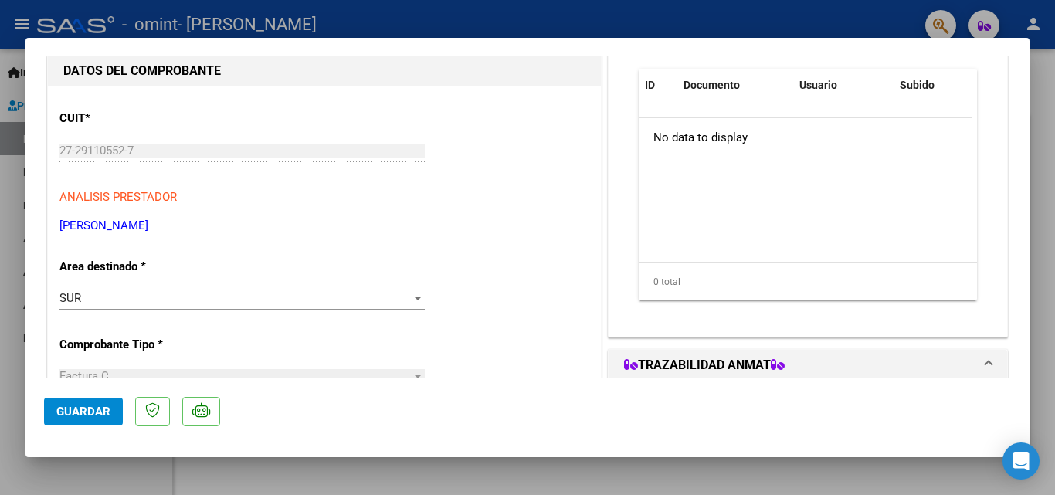
scroll to position [133, 0]
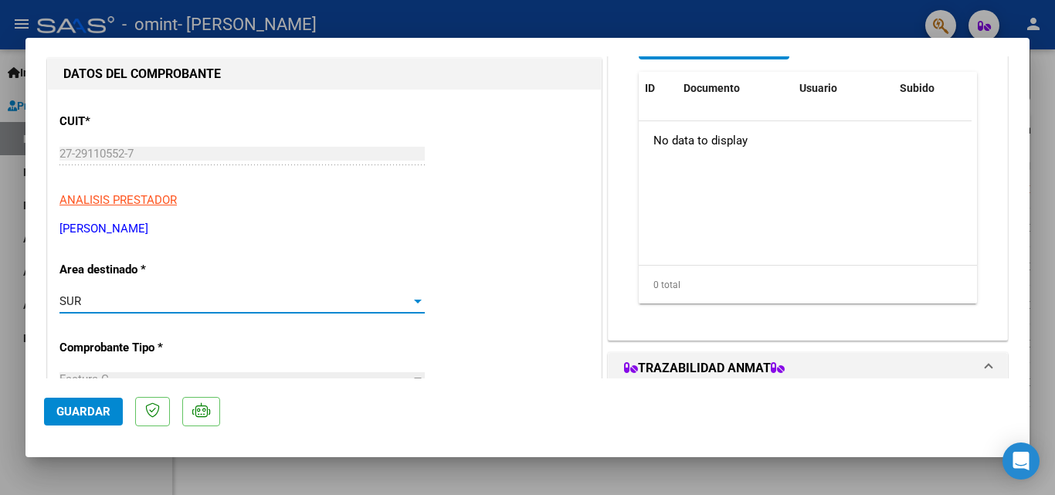
click at [414, 300] on div at bounding box center [418, 302] width 8 height 4
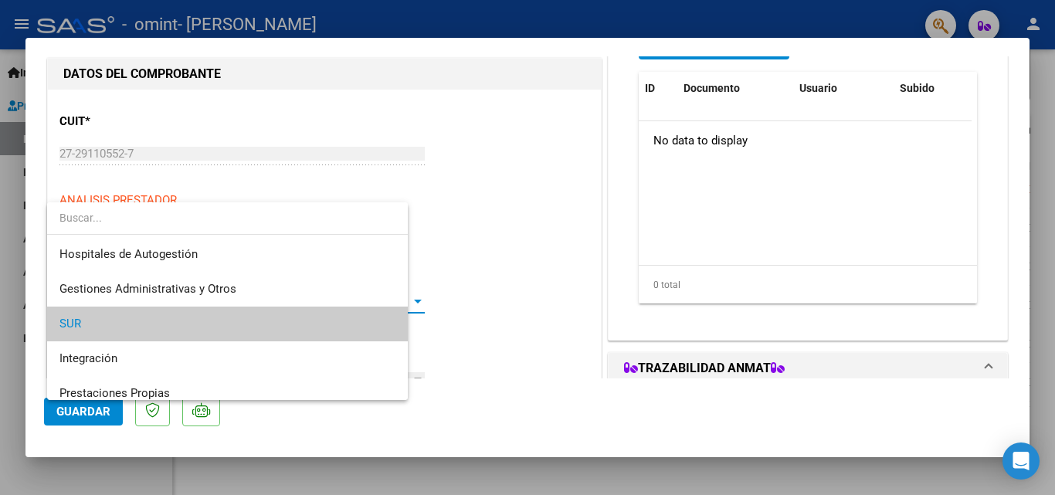
scroll to position [23, 0]
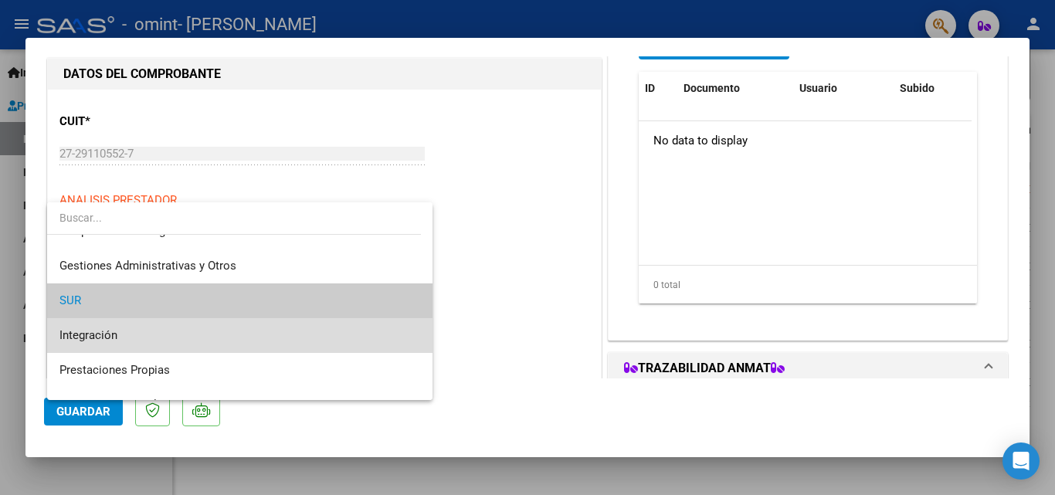
click at [246, 337] on span "Integración" at bounding box center [239, 335] width 361 height 35
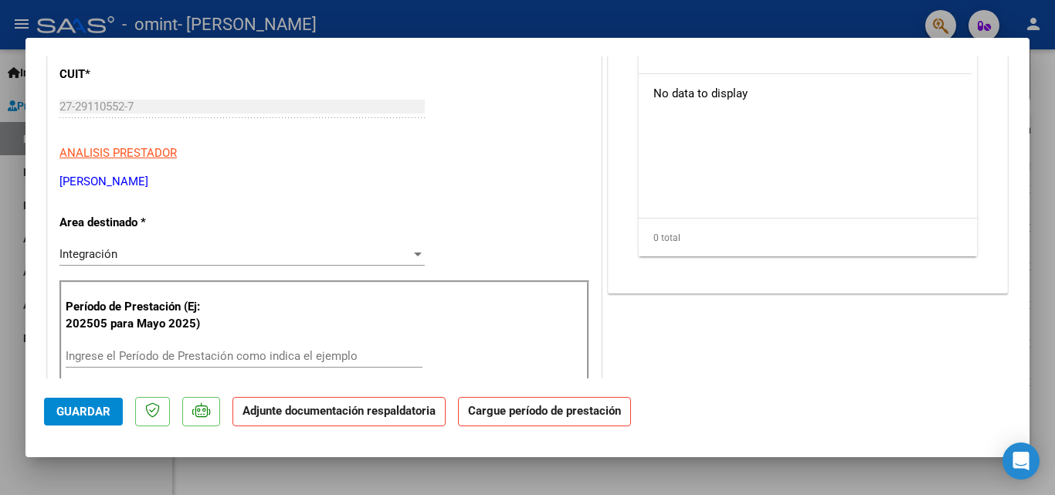
scroll to position [197, 0]
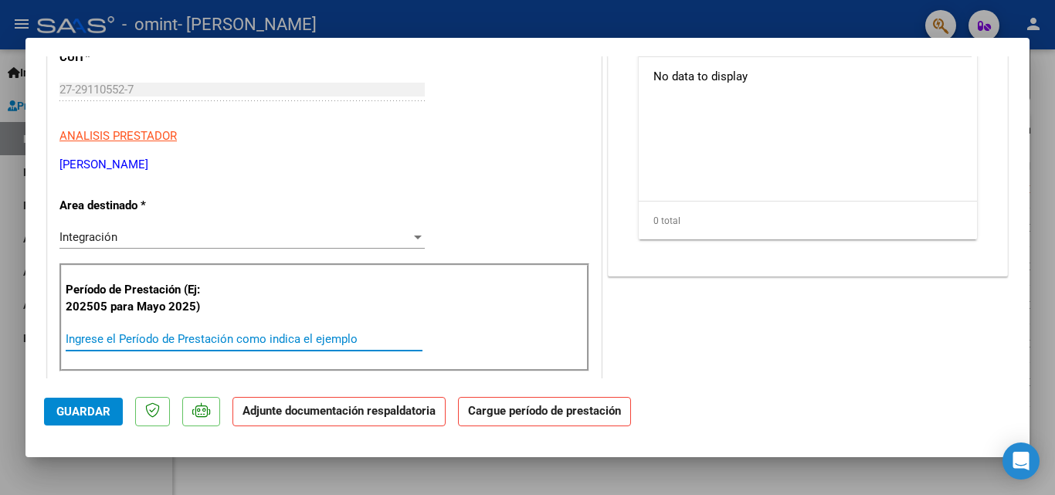
click at [220, 338] on input "Ingrese el Período de Prestación como indica el ejemplo" at bounding box center [244, 339] width 357 height 14
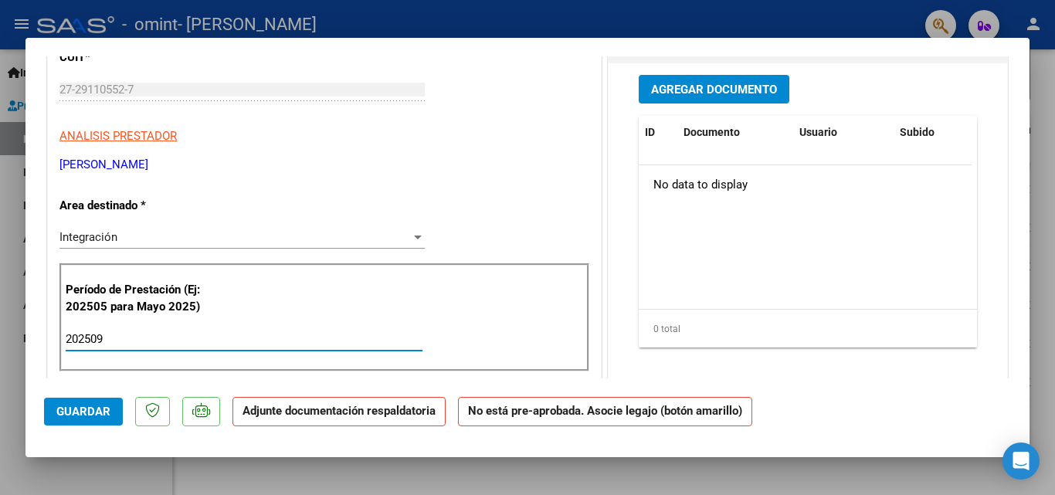
type input "202509"
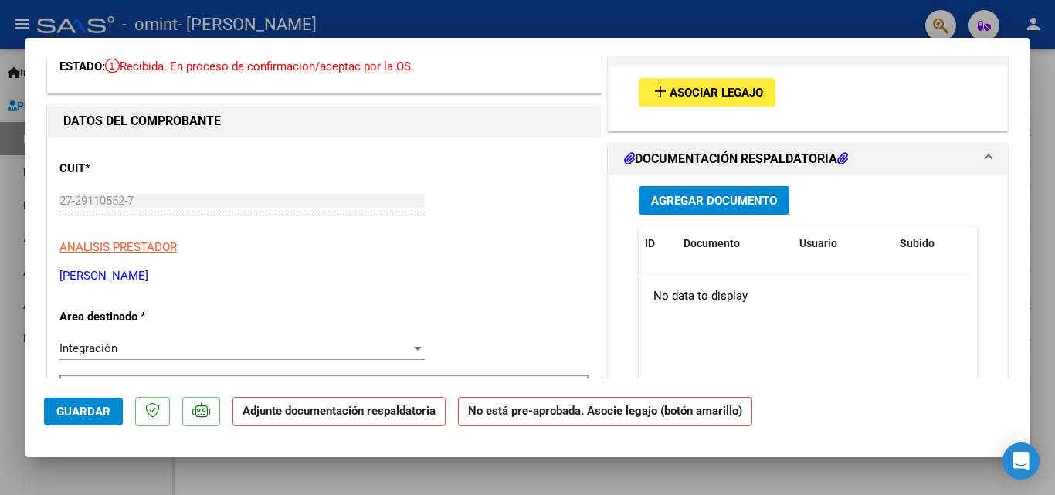
scroll to position [0, 0]
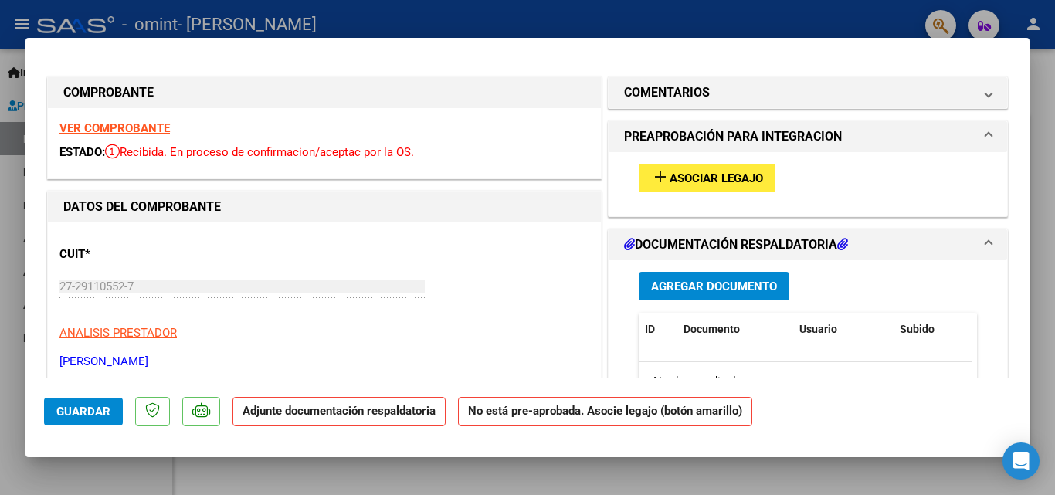
click at [720, 167] on button "add Asociar Legajo" at bounding box center [707, 178] width 137 height 29
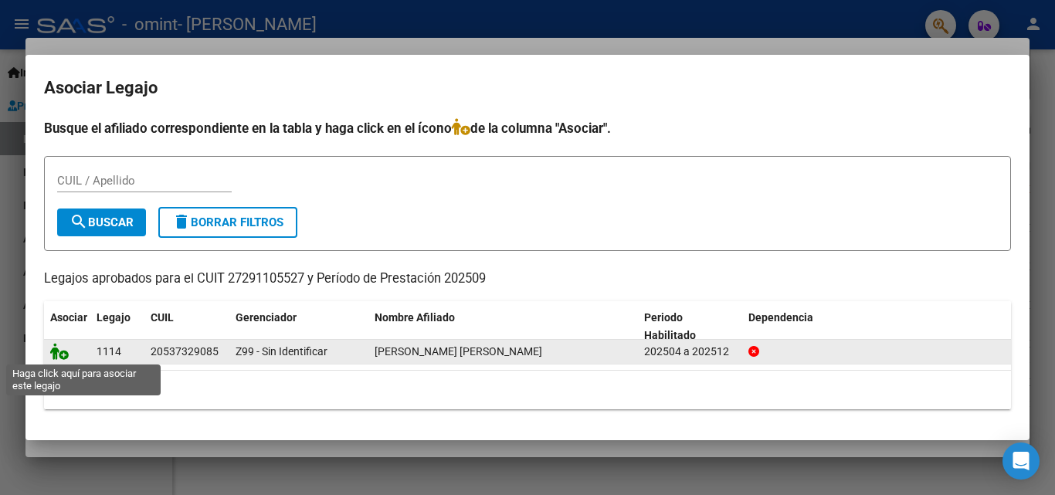
click at [57, 349] on icon at bounding box center [59, 351] width 19 height 17
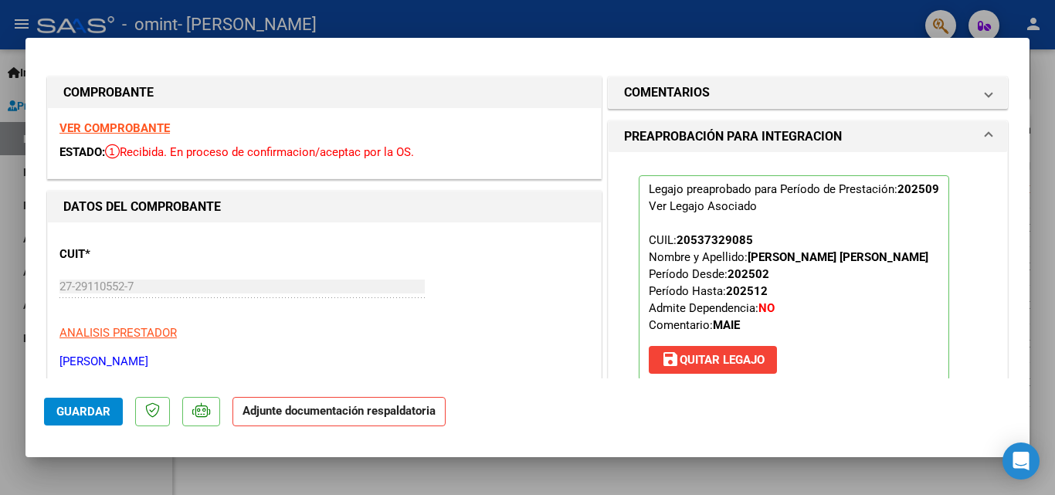
click at [354, 426] on p "Adjunte documentación respaldatoria" at bounding box center [338, 412] width 213 height 30
click at [80, 409] on span "Guardar" at bounding box center [83, 412] width 54 height 14
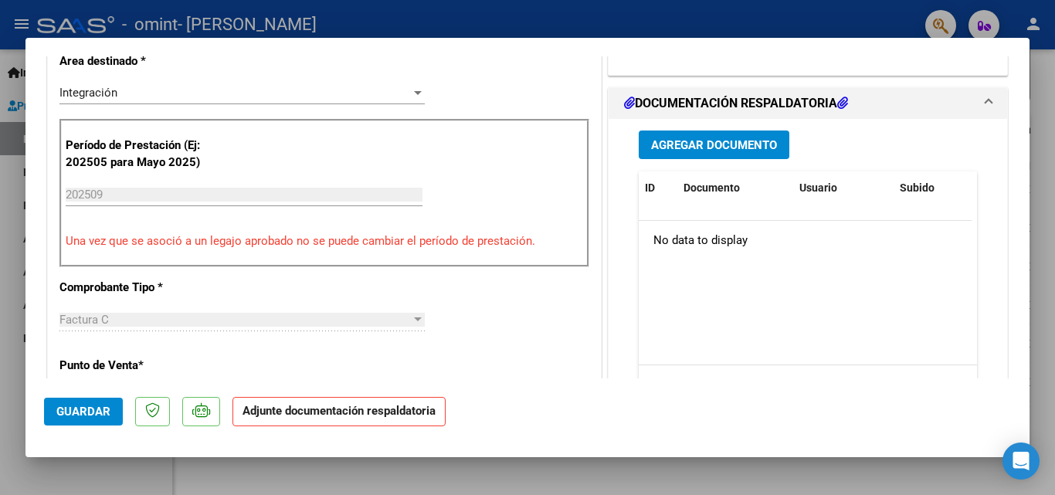
scroll to position [331, 0]
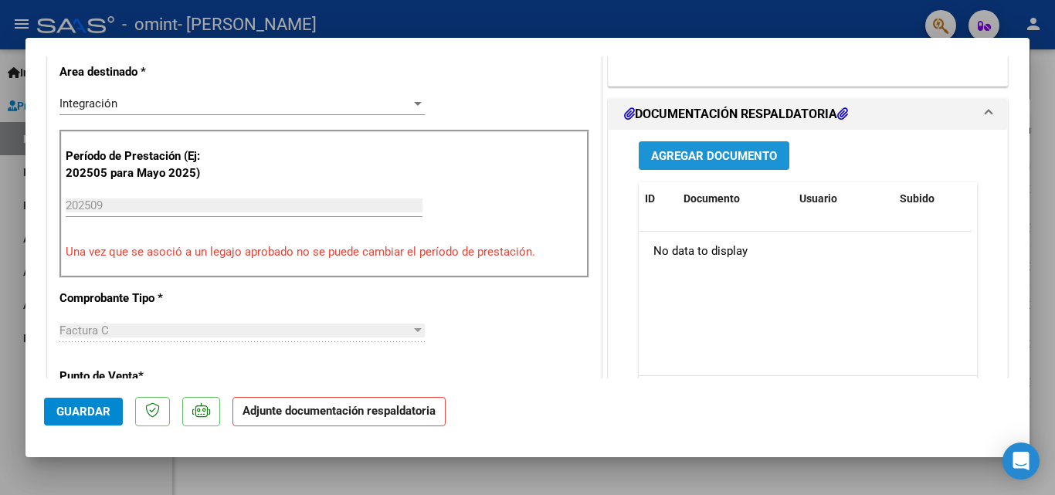
click at [738, 163] on span "Agregar Documento" at bounding box center [714, 156] width 126 height 14
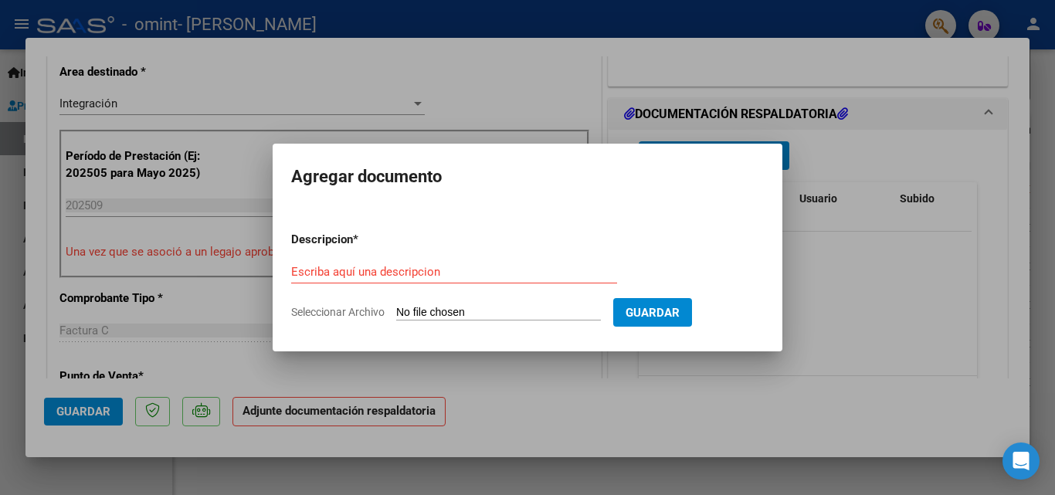
click at [456, 280] on div "Escriba aquí una descripcion" at bounding box center [454, 271] width 326 height 23
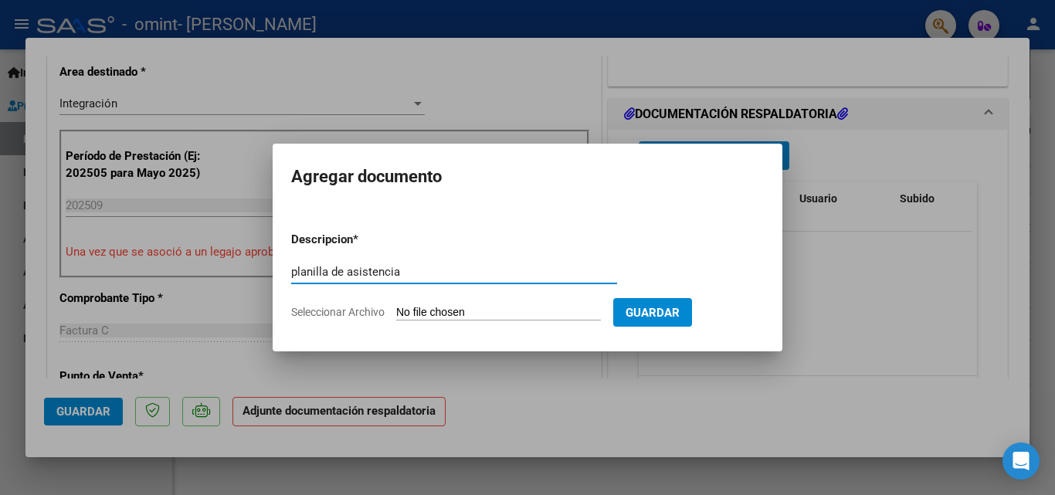
type input "planilla de asistencia"
click at [498, 309] on input "Seleccionar Archivo" at bounding box center [498, 313] width 205 height 15
type input "C:\fakepath\planilla Agustín Veizaga septiembre 07-Oct-2025 15-26-23(1).pdf"
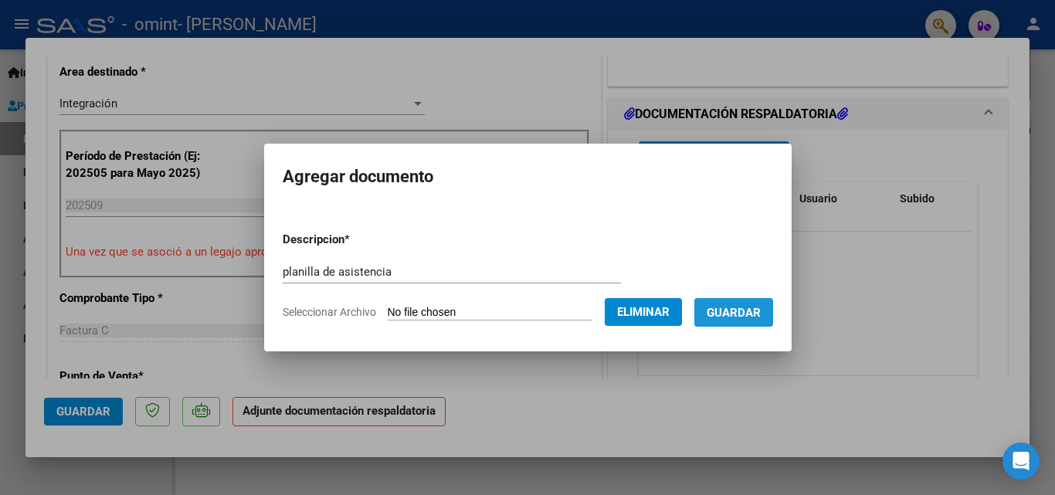
click at [761, 310] on span "Guardar" at bounding box center [734, 313] width 54 height 14
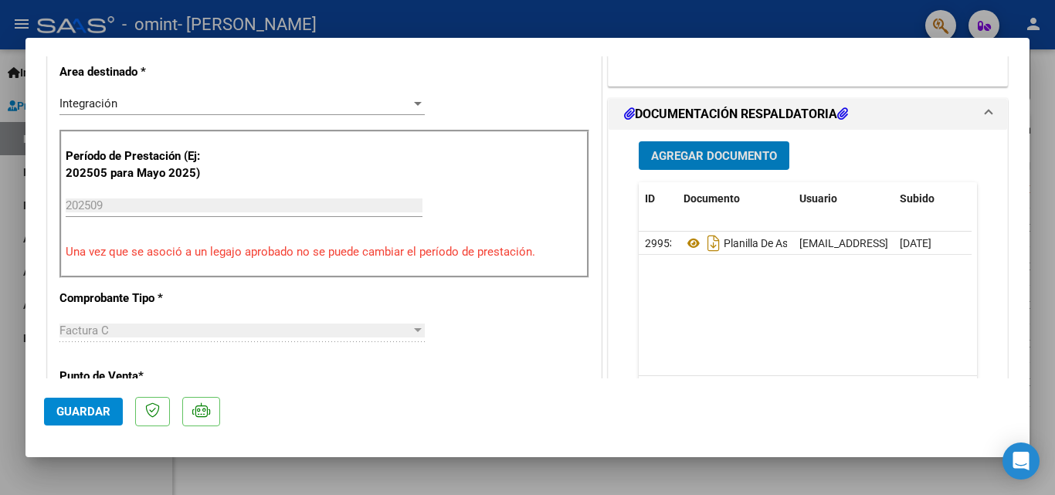
click at [62, 417] on span "Guardar" at bounding box center [83, 412] width 54 height 14
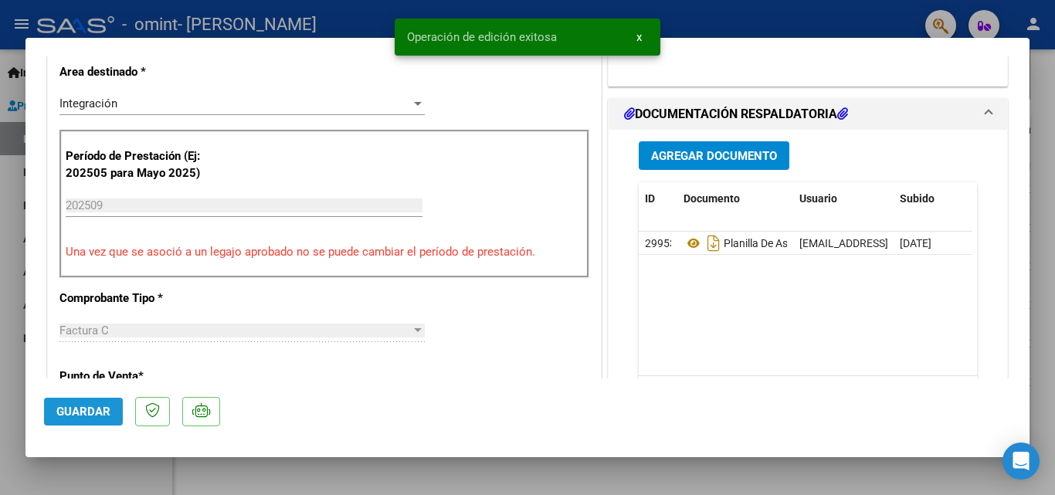
click at [62, 417] on span "Guardar" at bounding box center [83, 412] width 54 height 14
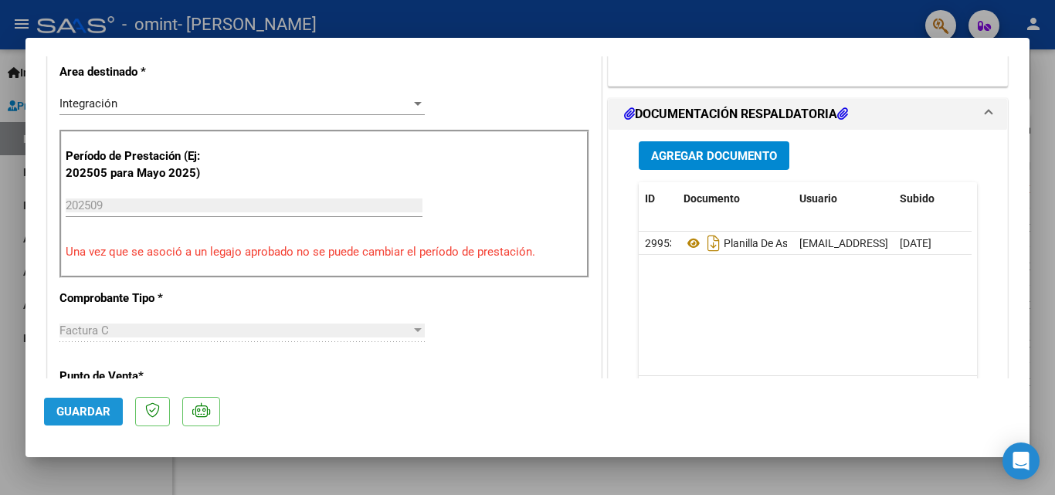
click at [71, 414] on span "Guardar" at bounding box center [83, 412] width 54 height 14
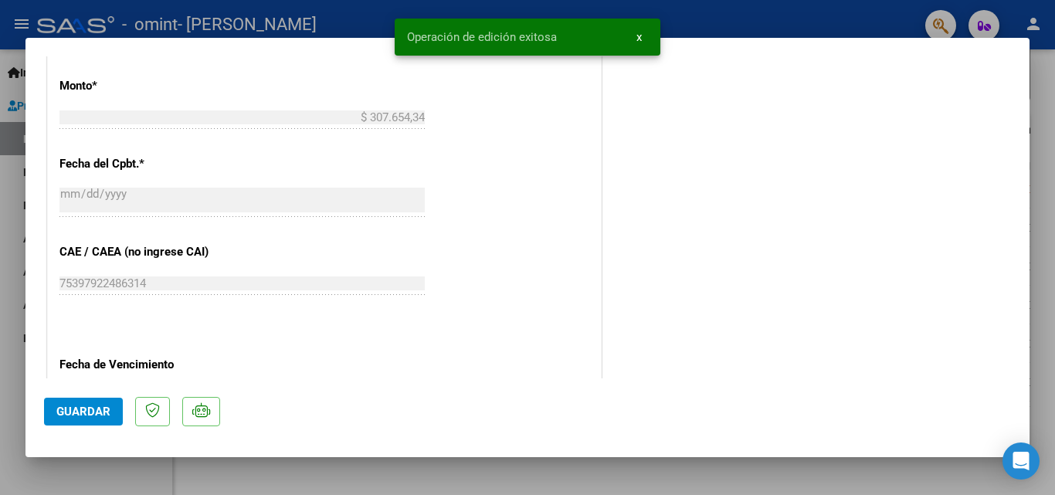
scroll to position [1003, 0]
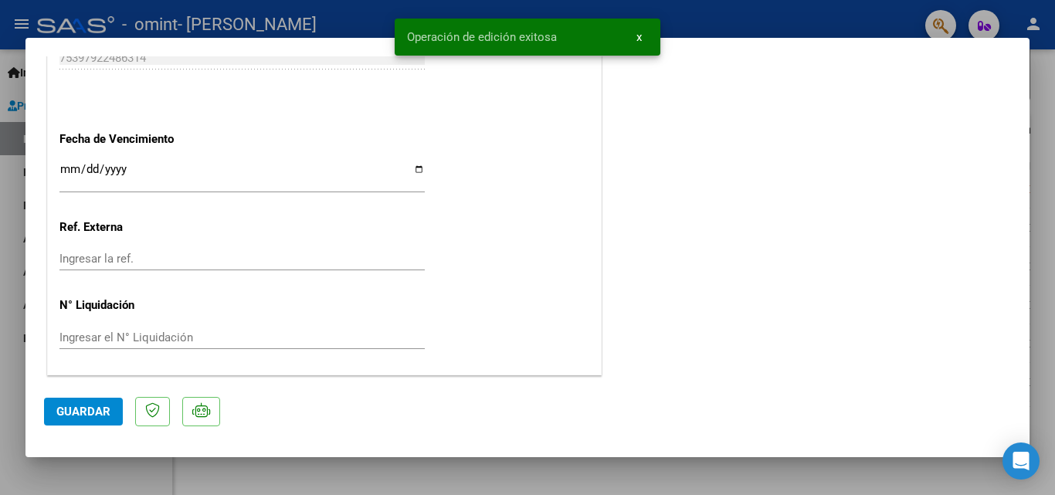
click at [693, 29] on div at bounding box center [527, 247] width 1055 height 495
type input "$ 0,00"
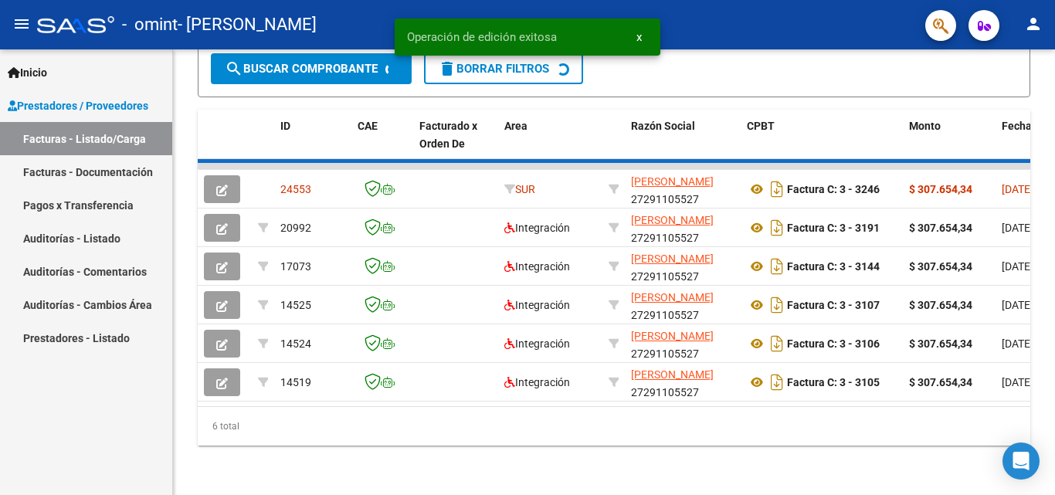
scroll to position [419, 0]
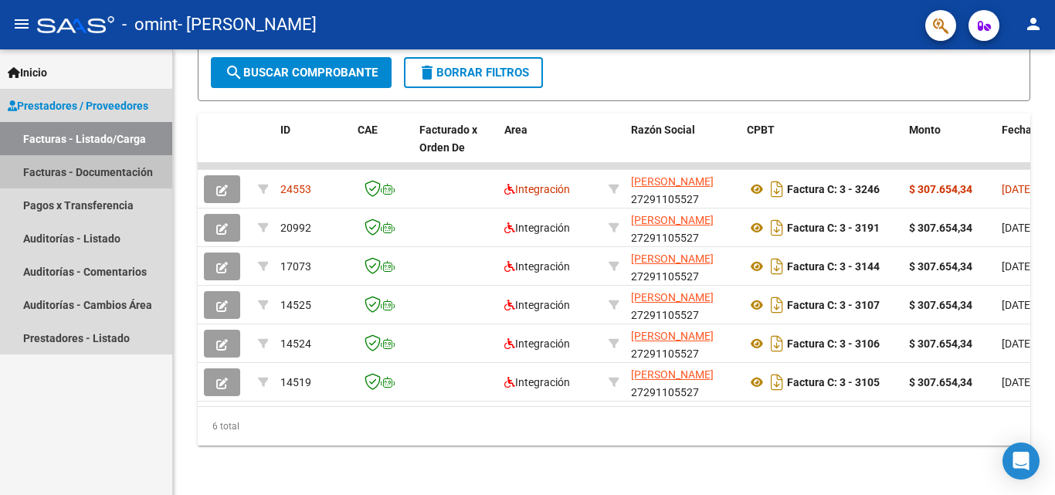
click at [97, 171] on link "Facturas - Documentación" at bounding box center [86, 171] width 172 height 33
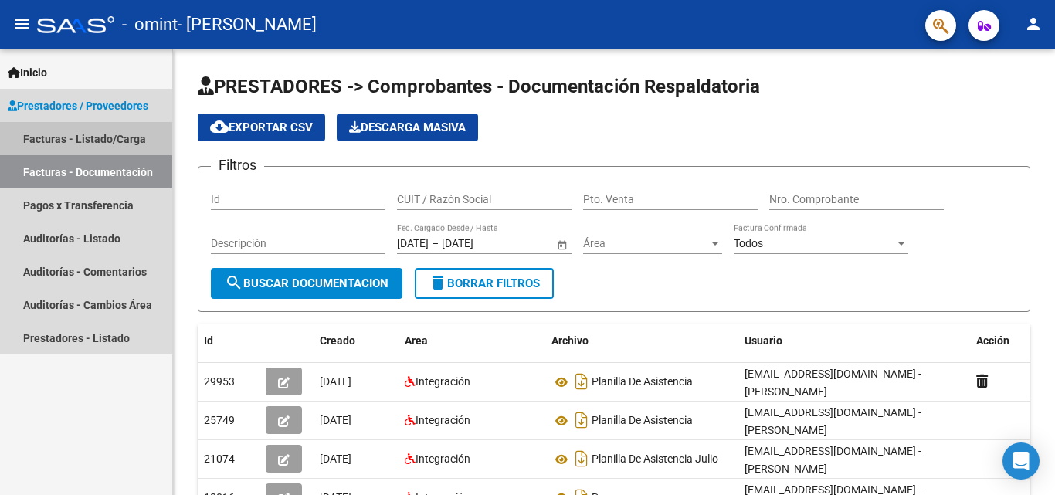
click at [153, 135] on link "Facturas - Listado/Carga" at bounding box center [86, 138] width 172 height 33
